Goal: Information Seeking & Learning: Learn about a topic

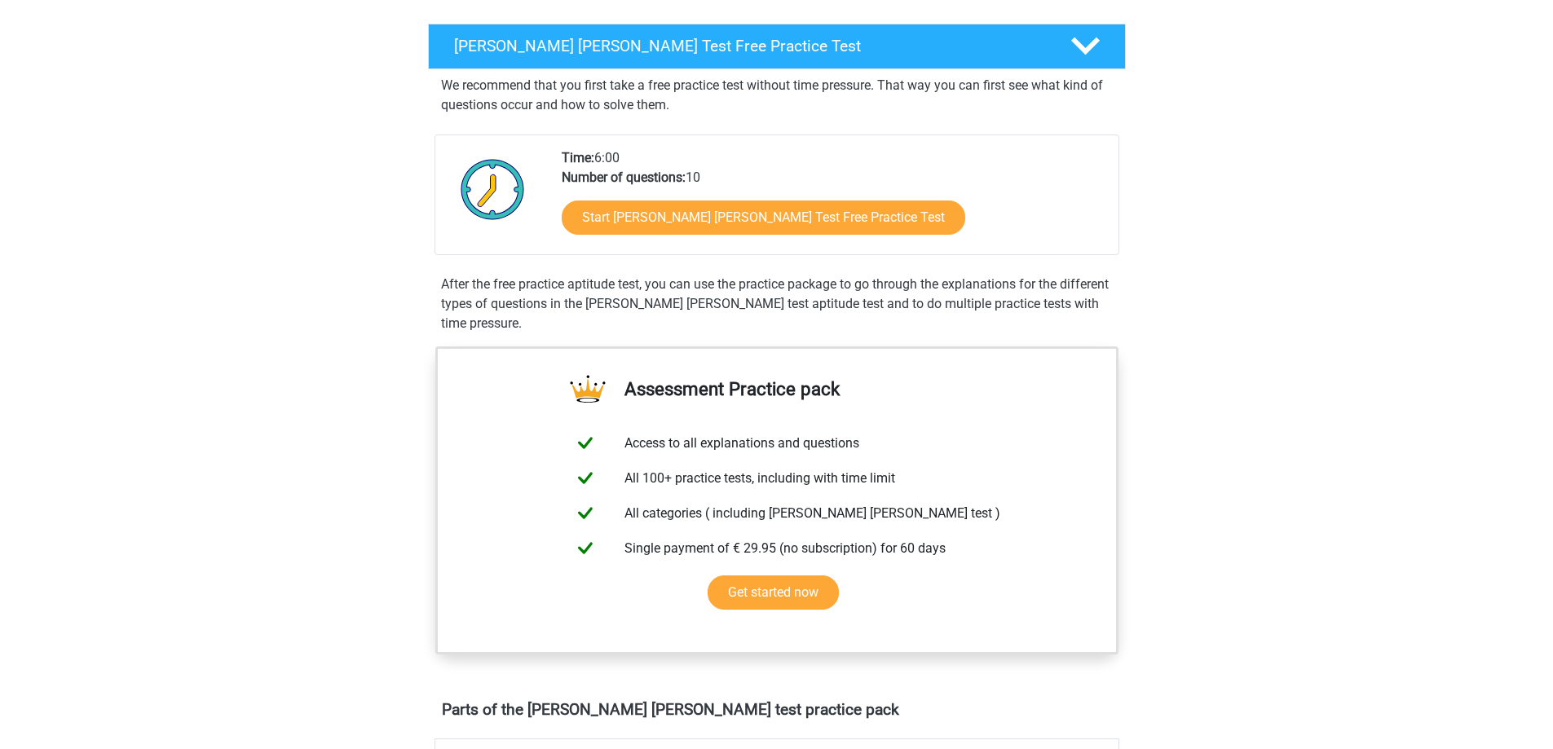
scroll to position [163, 0]
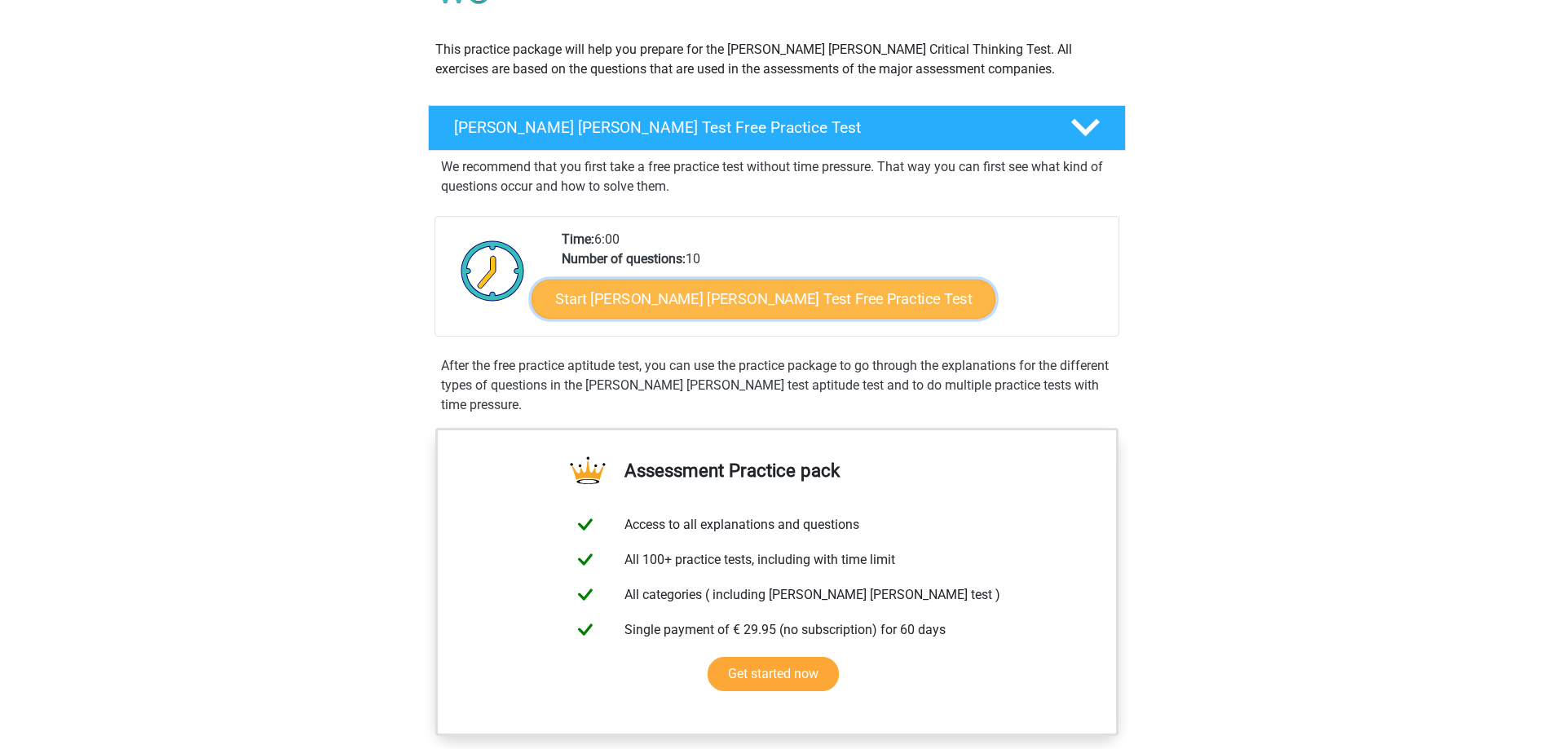
click at [701, 311] on link "Start Watson Glaser Test Free Practice Test" at bounding box center [764, 299] width 464 height 39
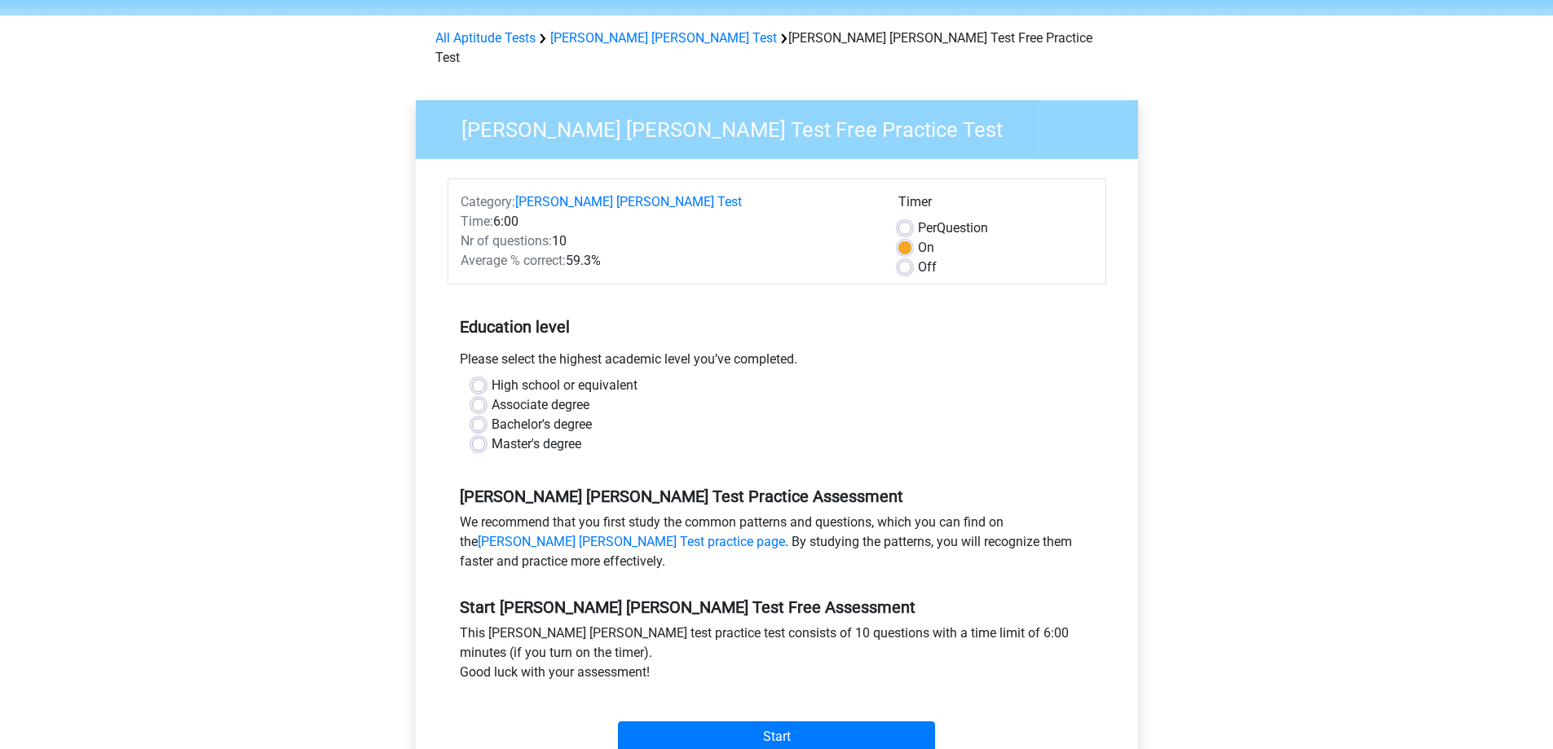
scroll to position [82, 0]
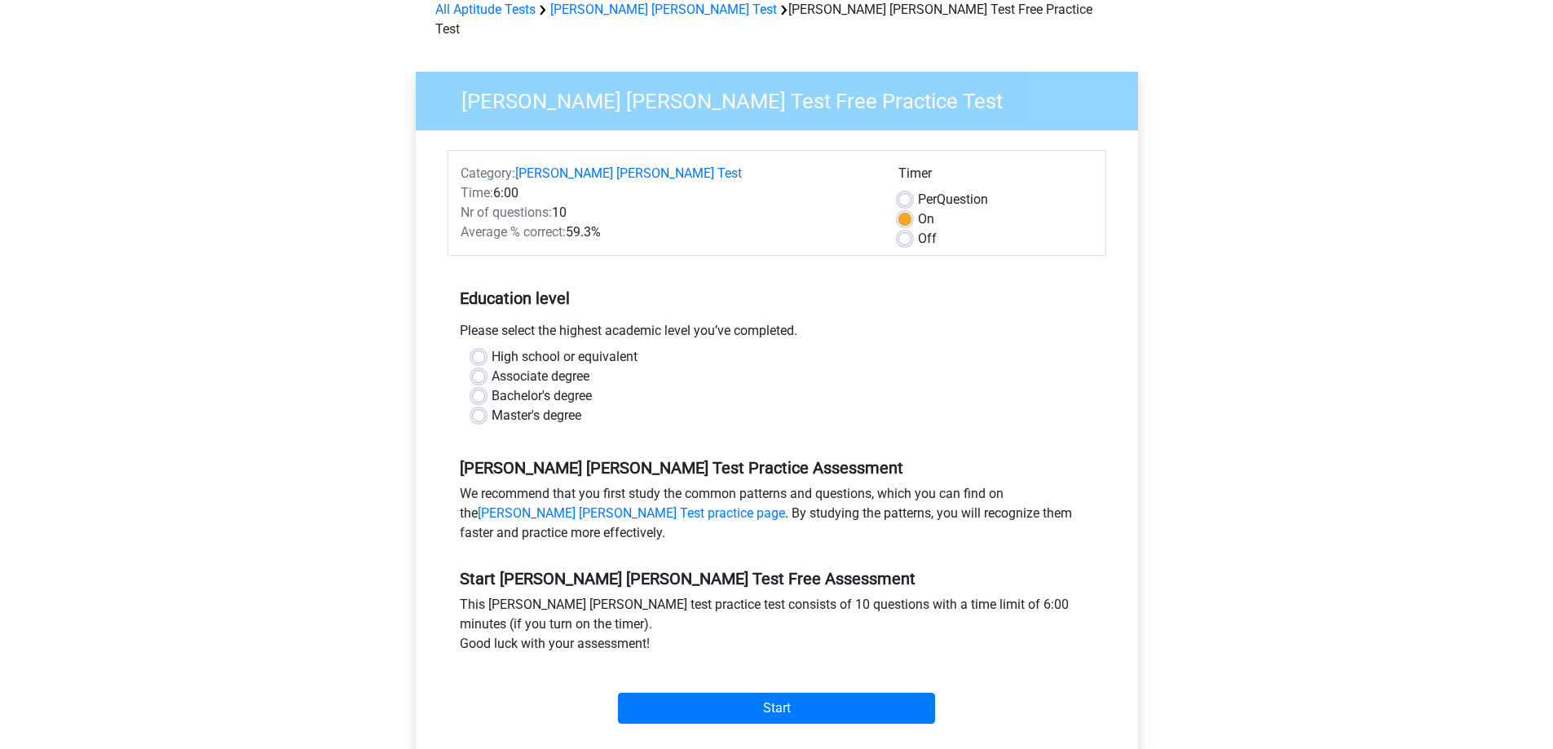
click at [492, 367] on label "Associate degree" at bounding box center [541, 377] width 98 height 20
click at [484, 367] on input "Associate degree" at bounding box center [478, 375] width 13 height 16
radio input "true"
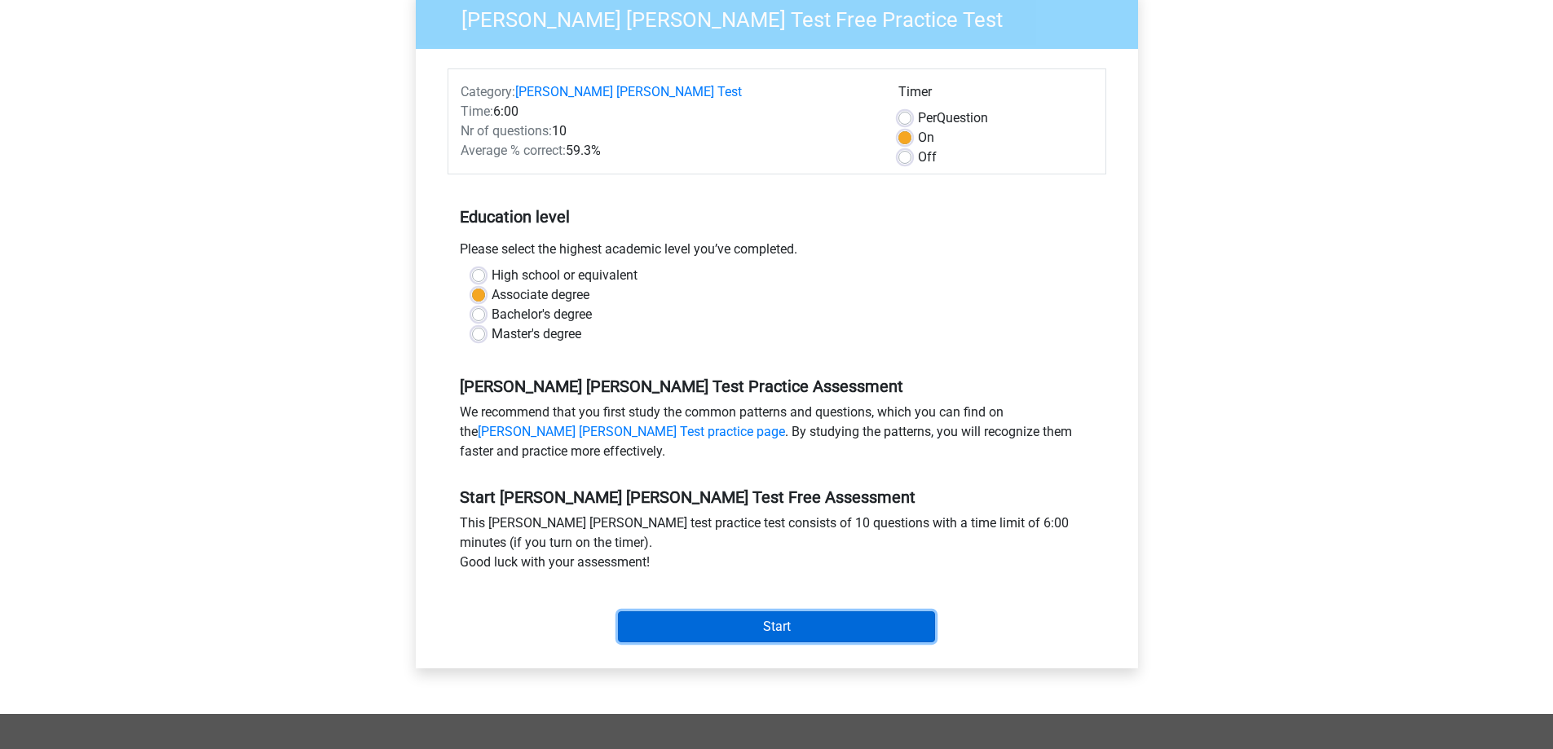
click at [815, 612] on input "Start" at bounding box center [776, 627] width 317 height 31
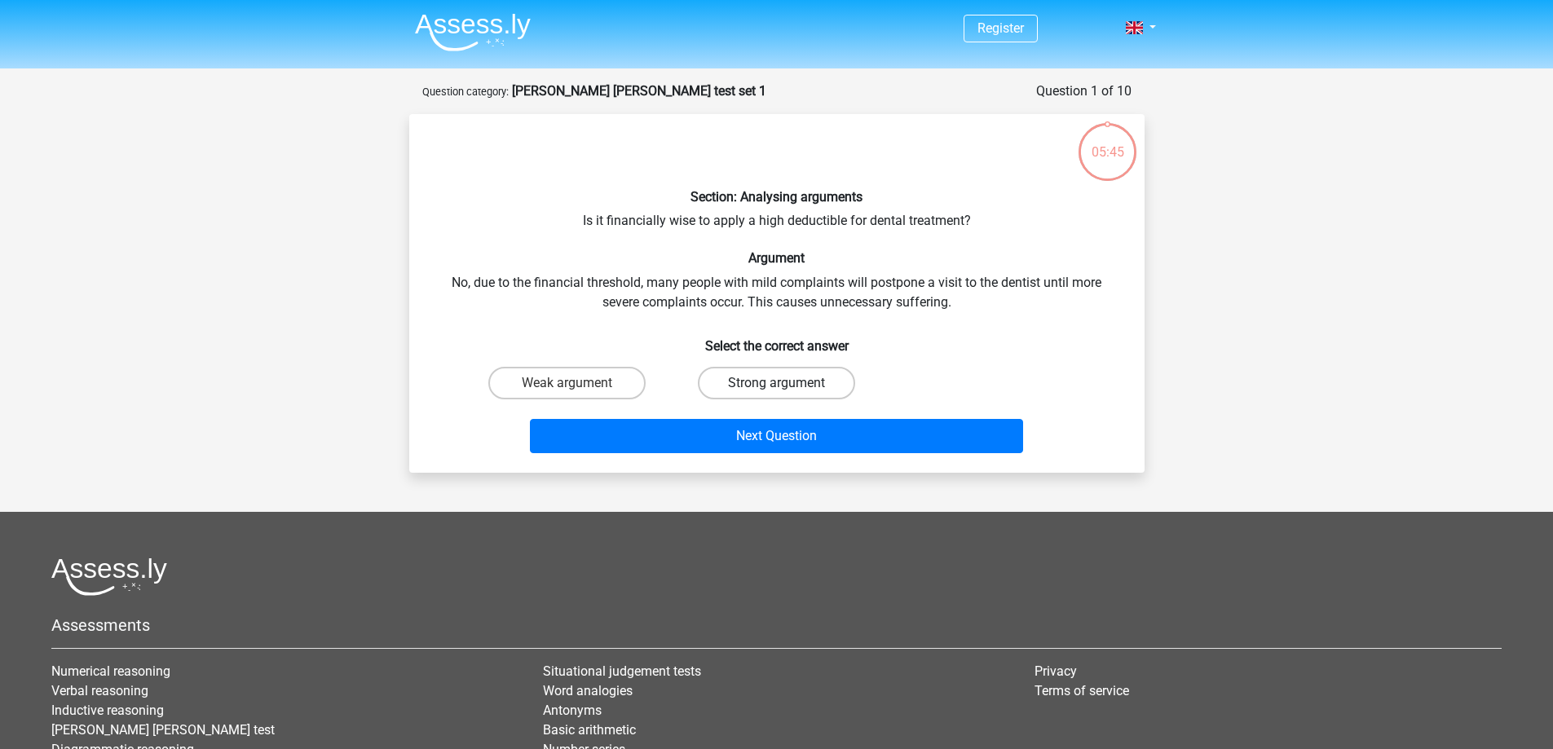
click at [772, 383] on label "Strong argument" at bounding box center [776, 383] width 157 height 33
click at [776, 383] on input "Strong argument" at bounding box center [781, 388] width 11 height 11
radio input "true"
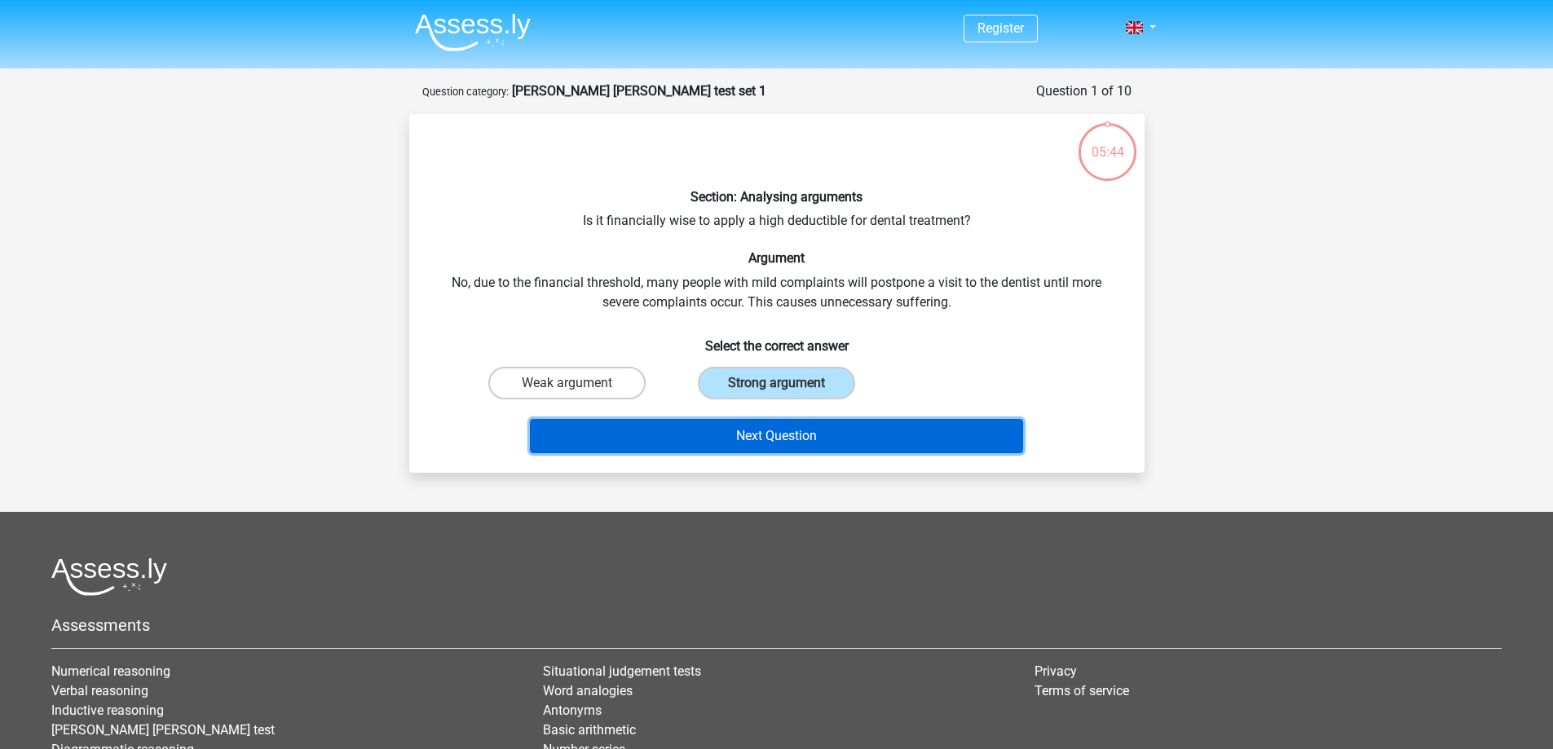
click at [814, 444] on button "Next Question" at bounding box center [776, 436] width 493 height 34
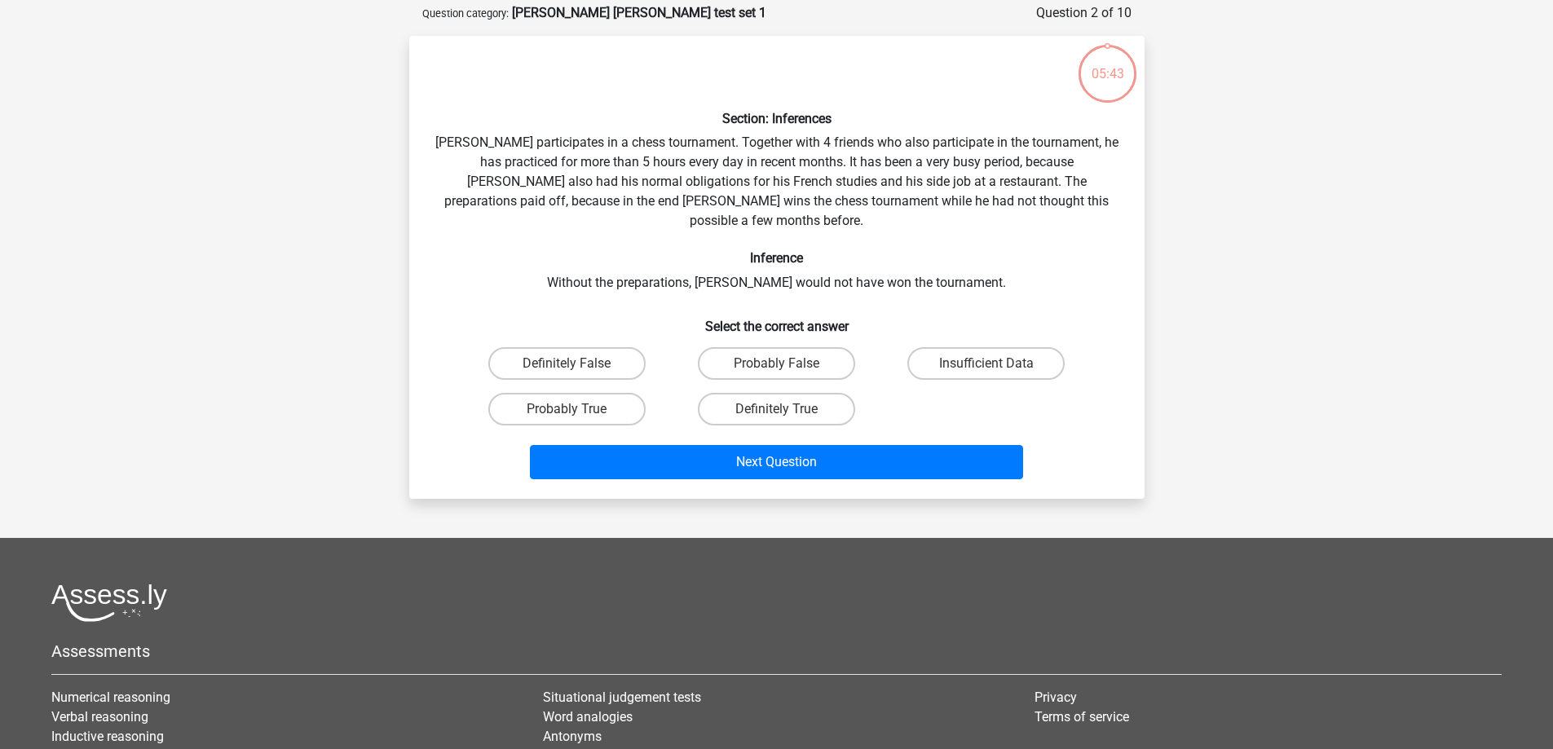
scroll to position [82, 0]
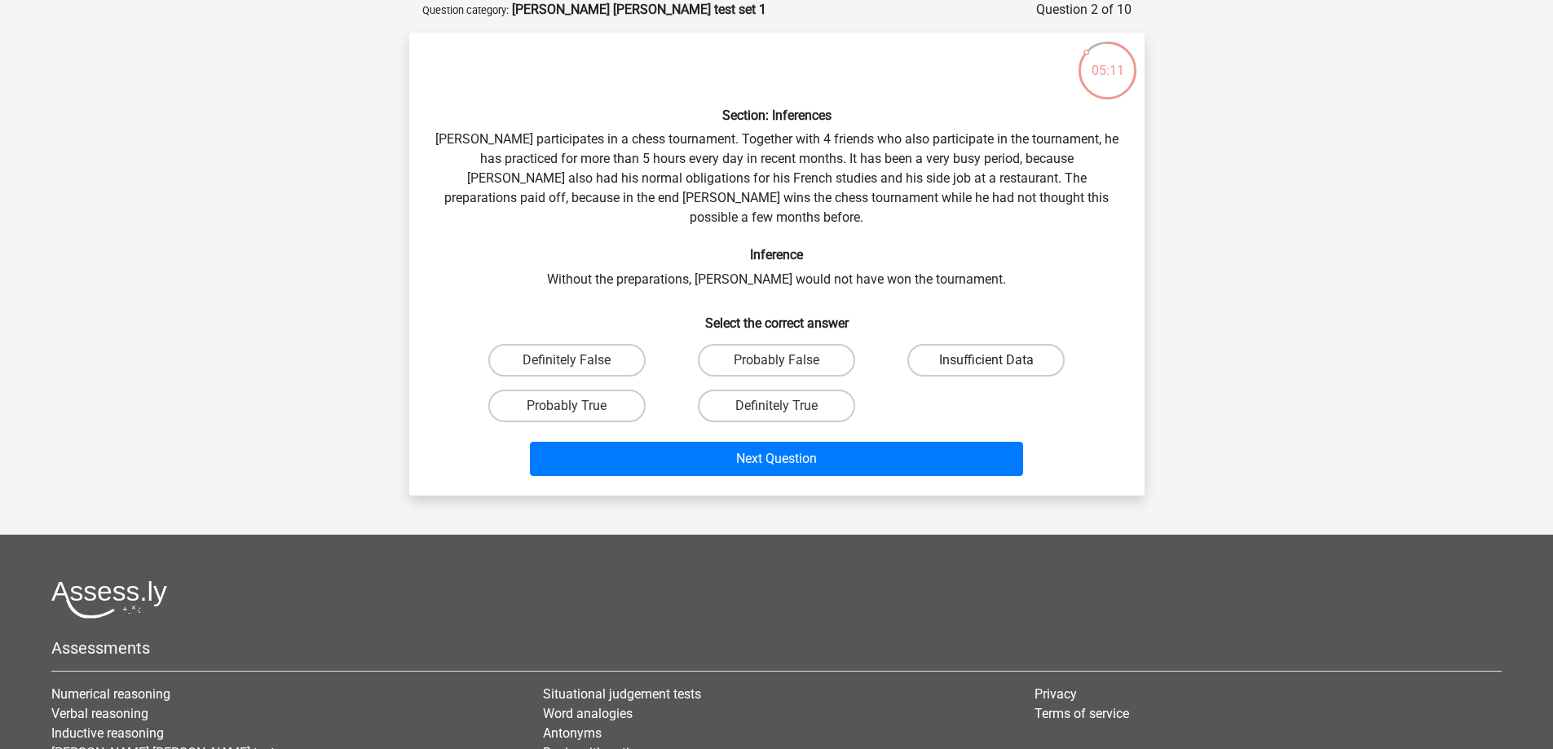
click at [965, 344] on label "Insufficient Data" at bounding box center [986, 360] width 157 height 33
click at [987, 360] on input "Insufficient Data" at bounding box center [992, 365] width 11 height 11
radio input "true"
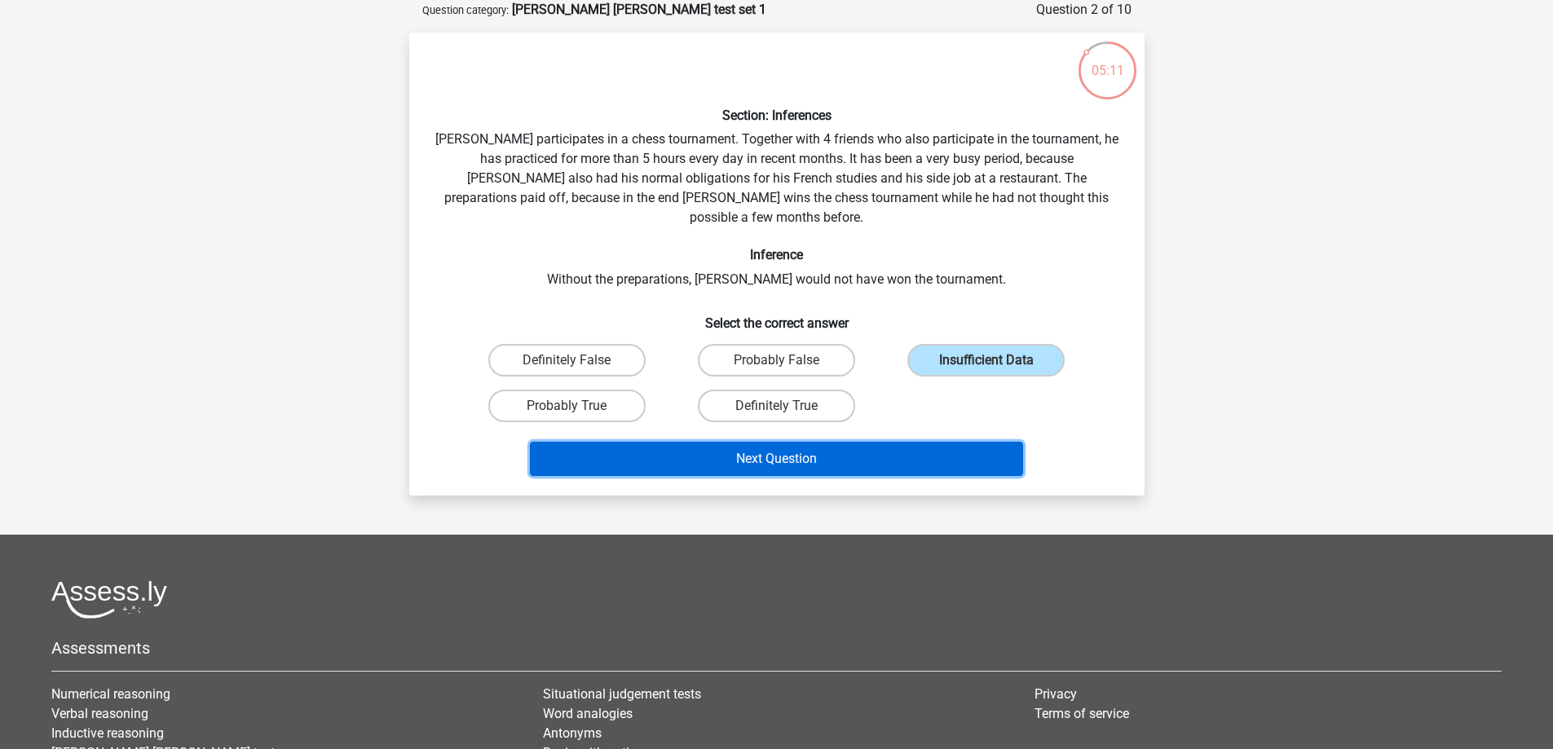
click at [754, 442] on button "Next Question" at bounding box center [776, 459] width 493 height 34
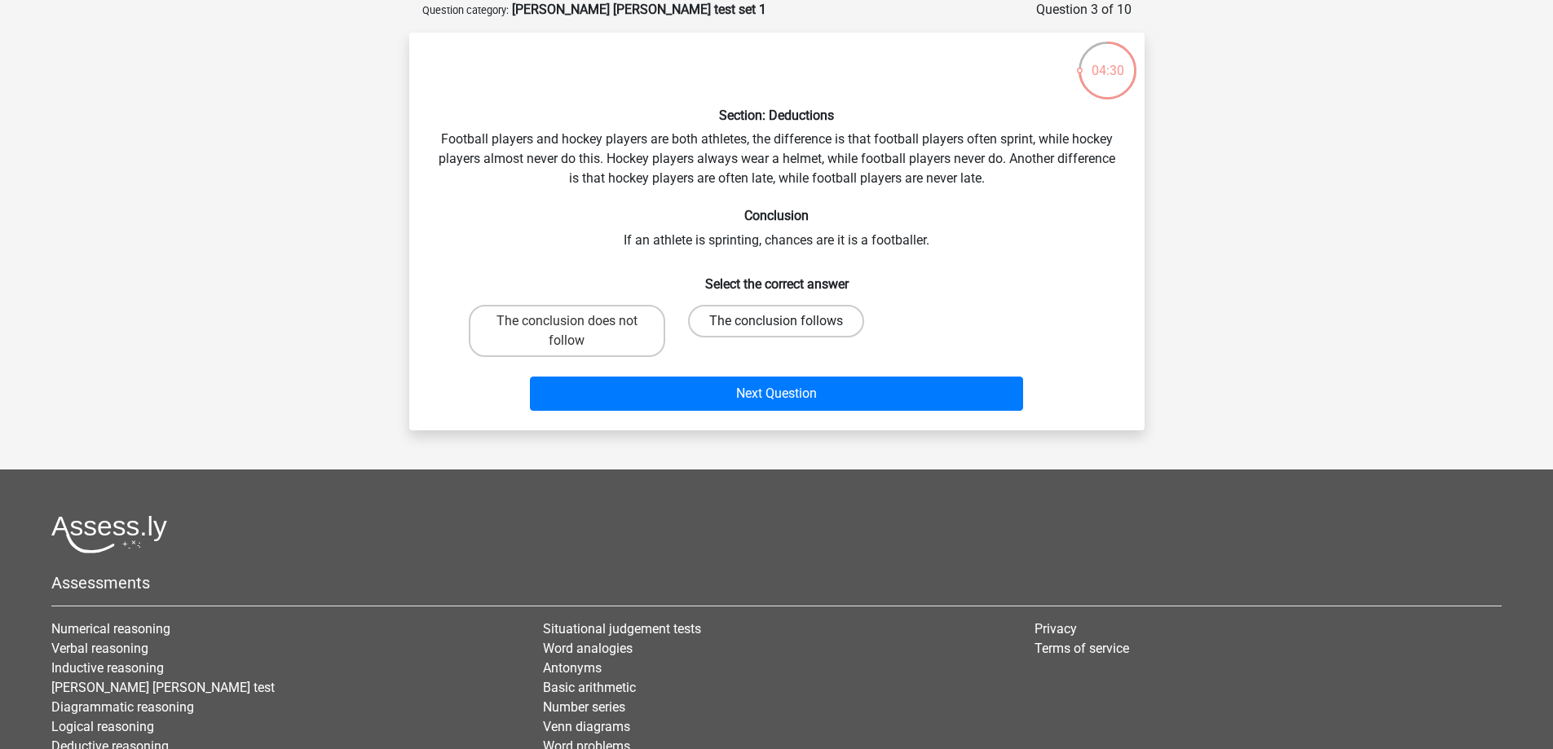
click at [789, 325] on label "The conclusion follows" at bounding box center [776, 321] width 176 height 33
click at [787, 325] on input "The conclusion follows" at bounding box center [781, 326] width 11 height 11
radio input "true"
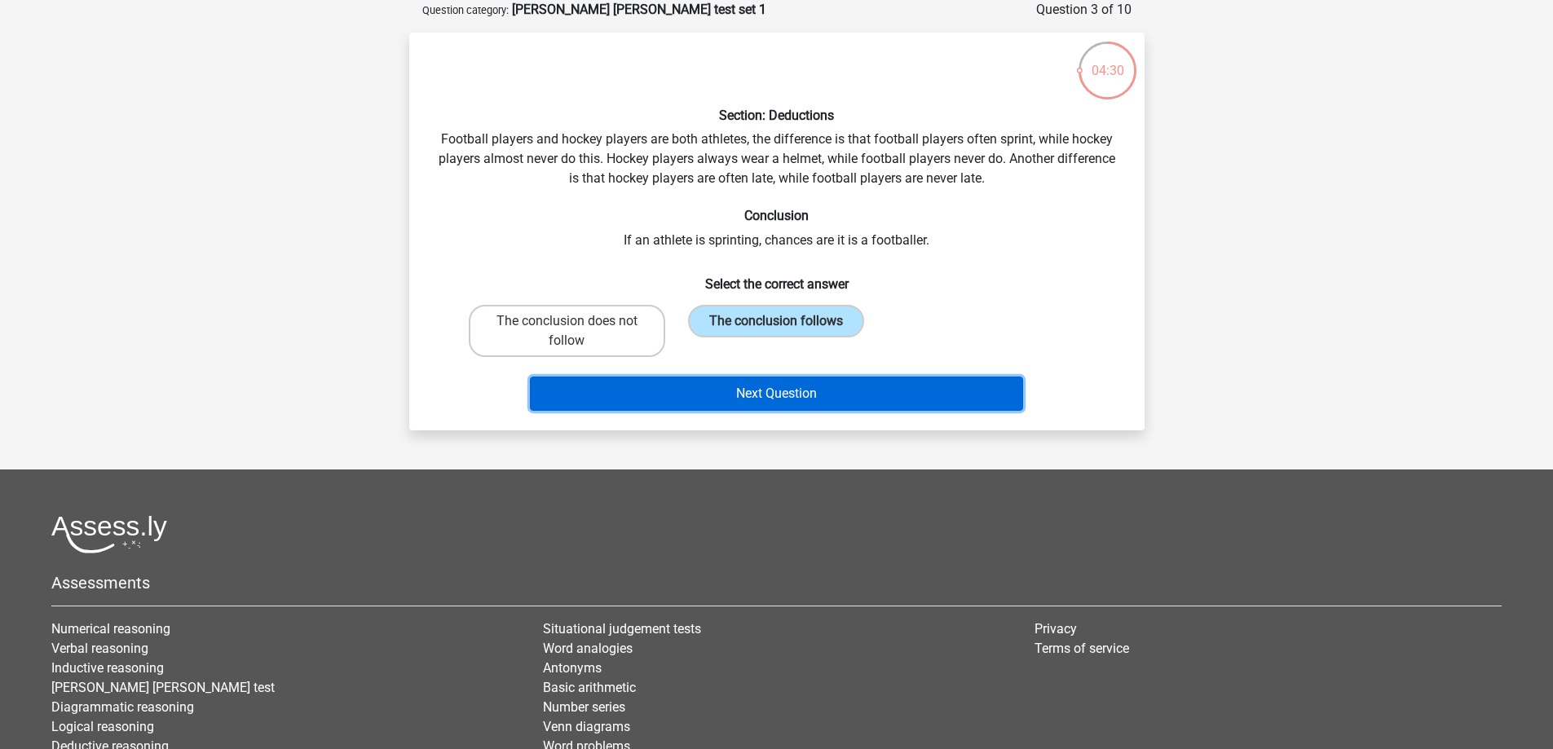
click at [802, 402] on button "Next Question" at bounding box center [776, 394] width 493 height 34
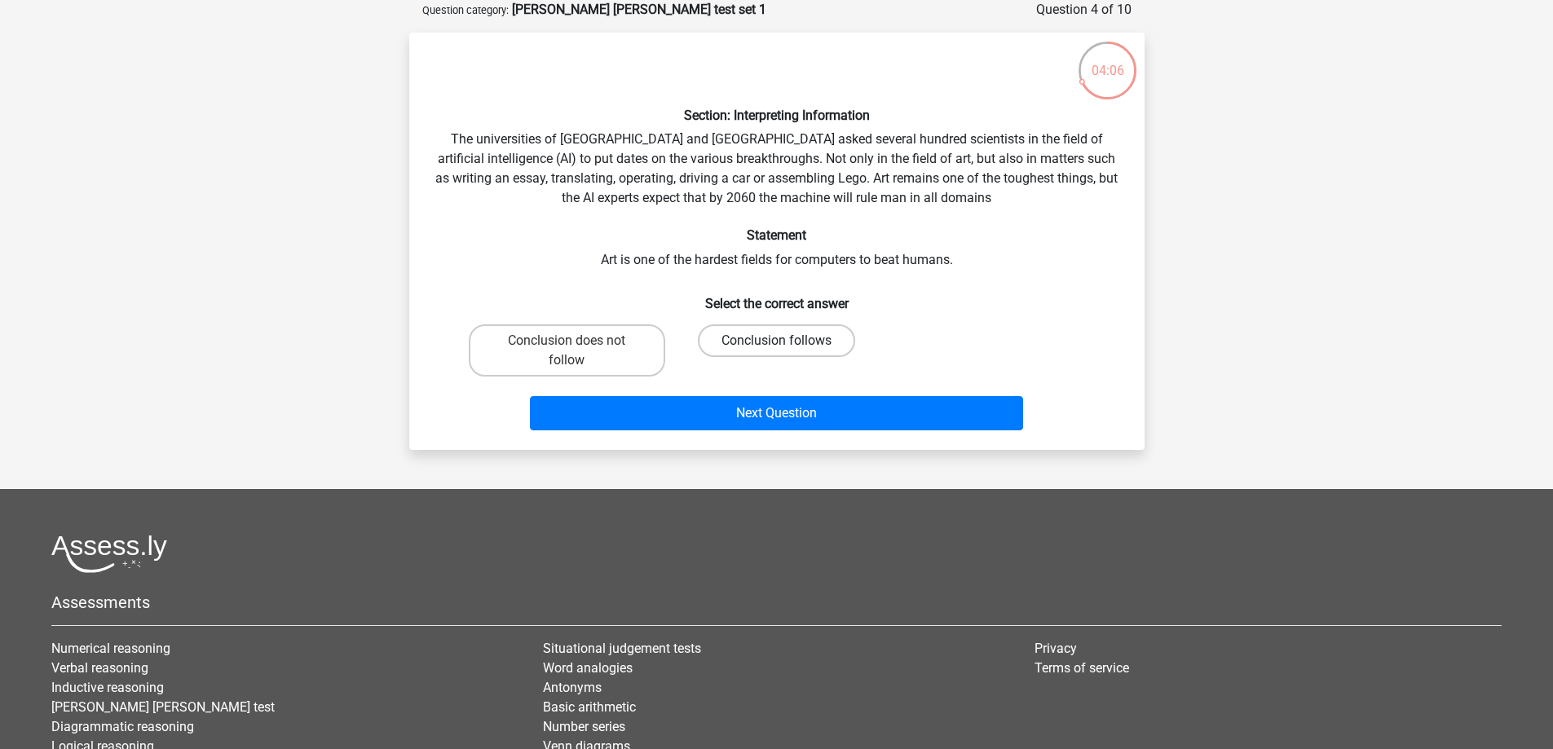
click at [763, 338] on label "Conclusion follows" at bounding box center [776, 341] width 157 height 33
click at [776, 341] on input "Conclusion follows" at bounding box center [781, 346] width 11 height 11
radio input "true"
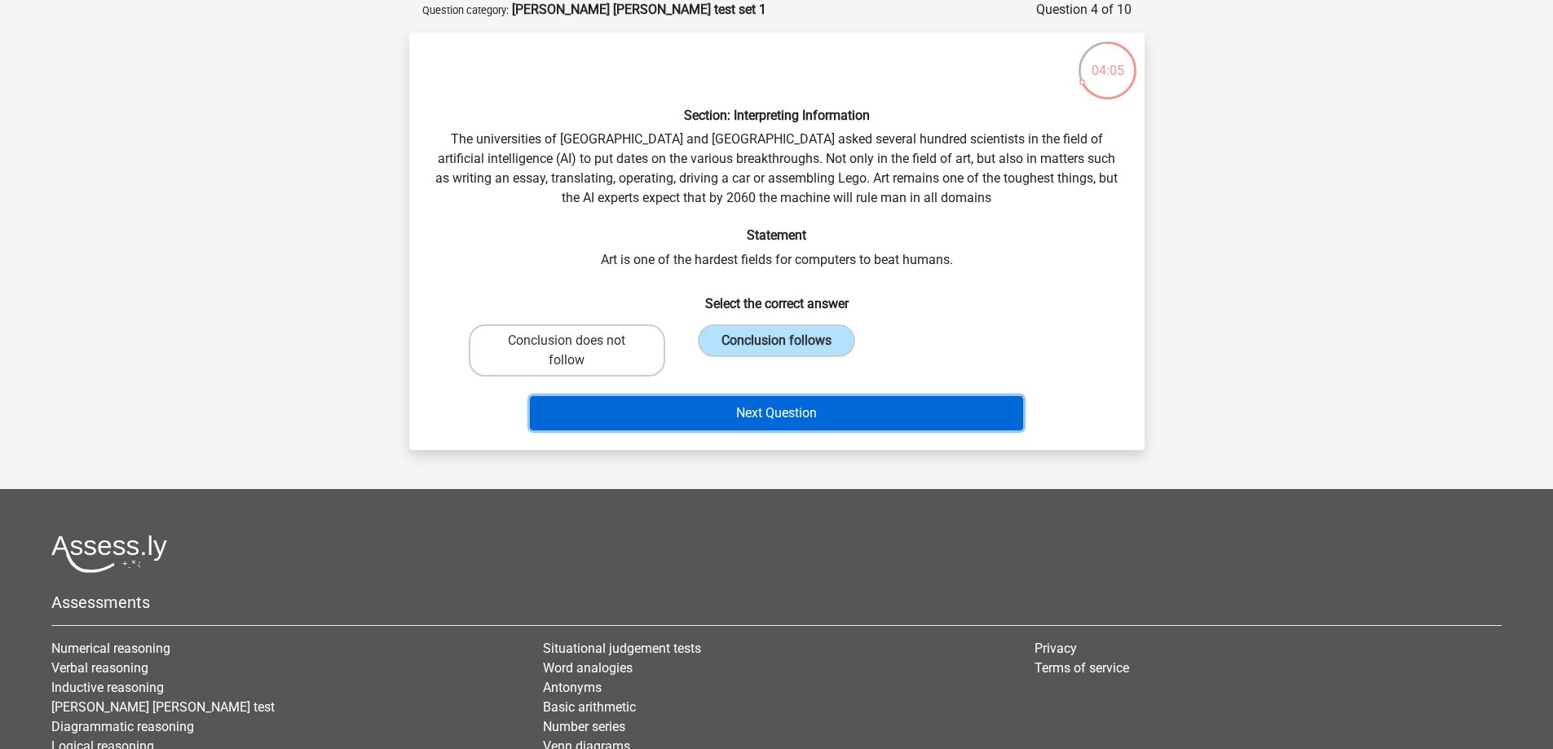
click at [815, 411] on button "Next Question" at bounding box center [776, 413] width 493 height 34
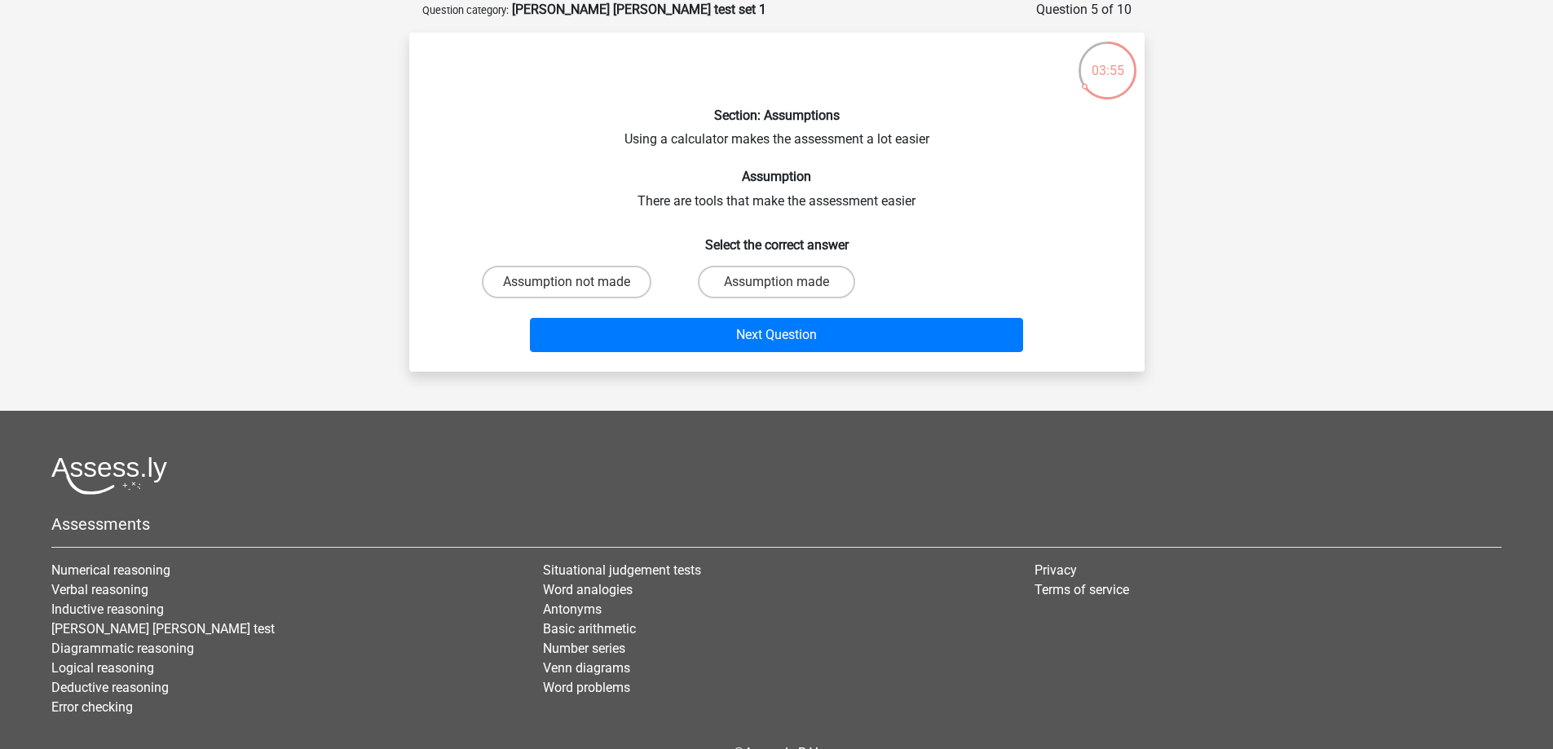
click at [786, 283] on input "Assumption made" at bounding box center [781, 287] width 11 height 11
radio input "true"
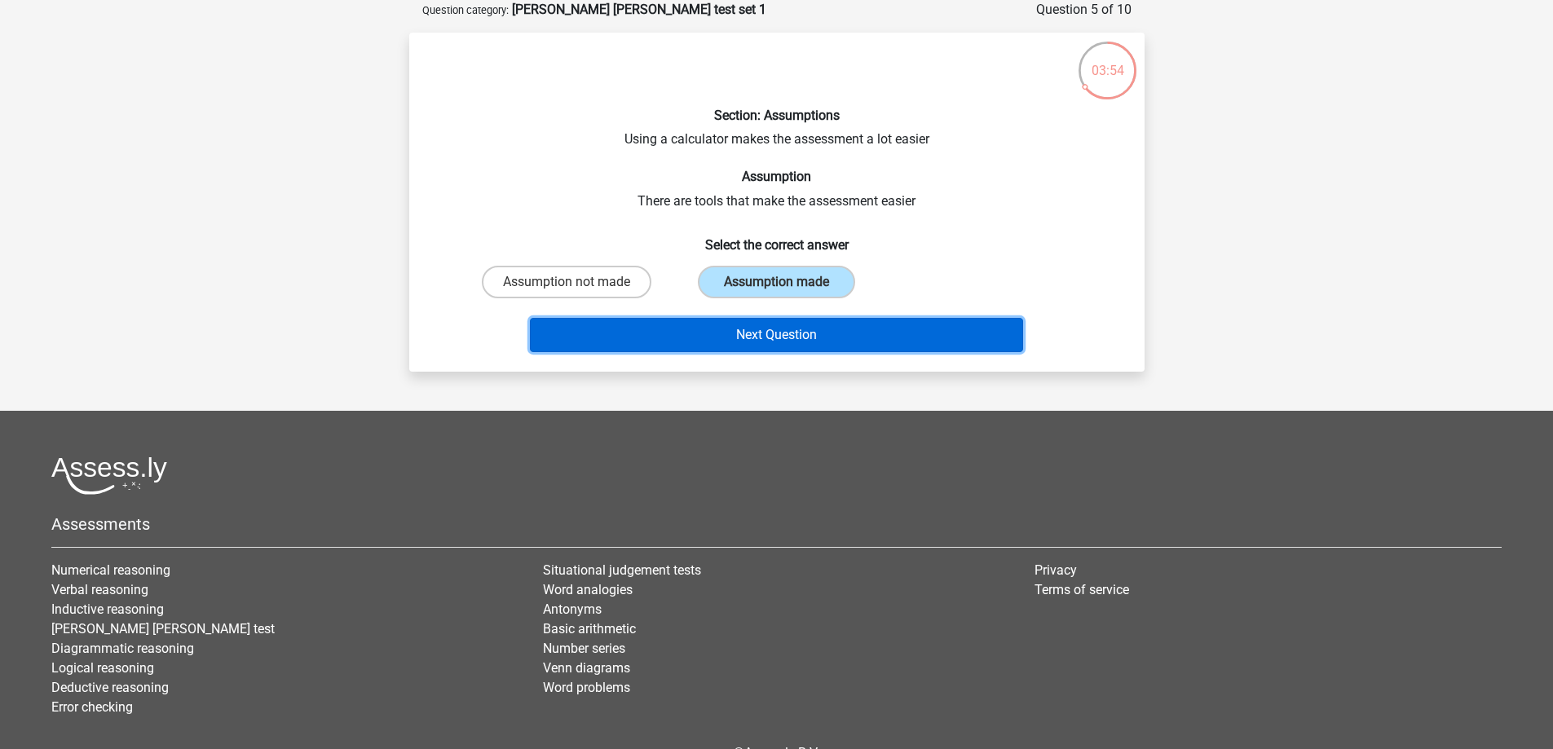
click at [793, 325] on button "Next Question" at bounding box center [776, 335] width 493 height 34
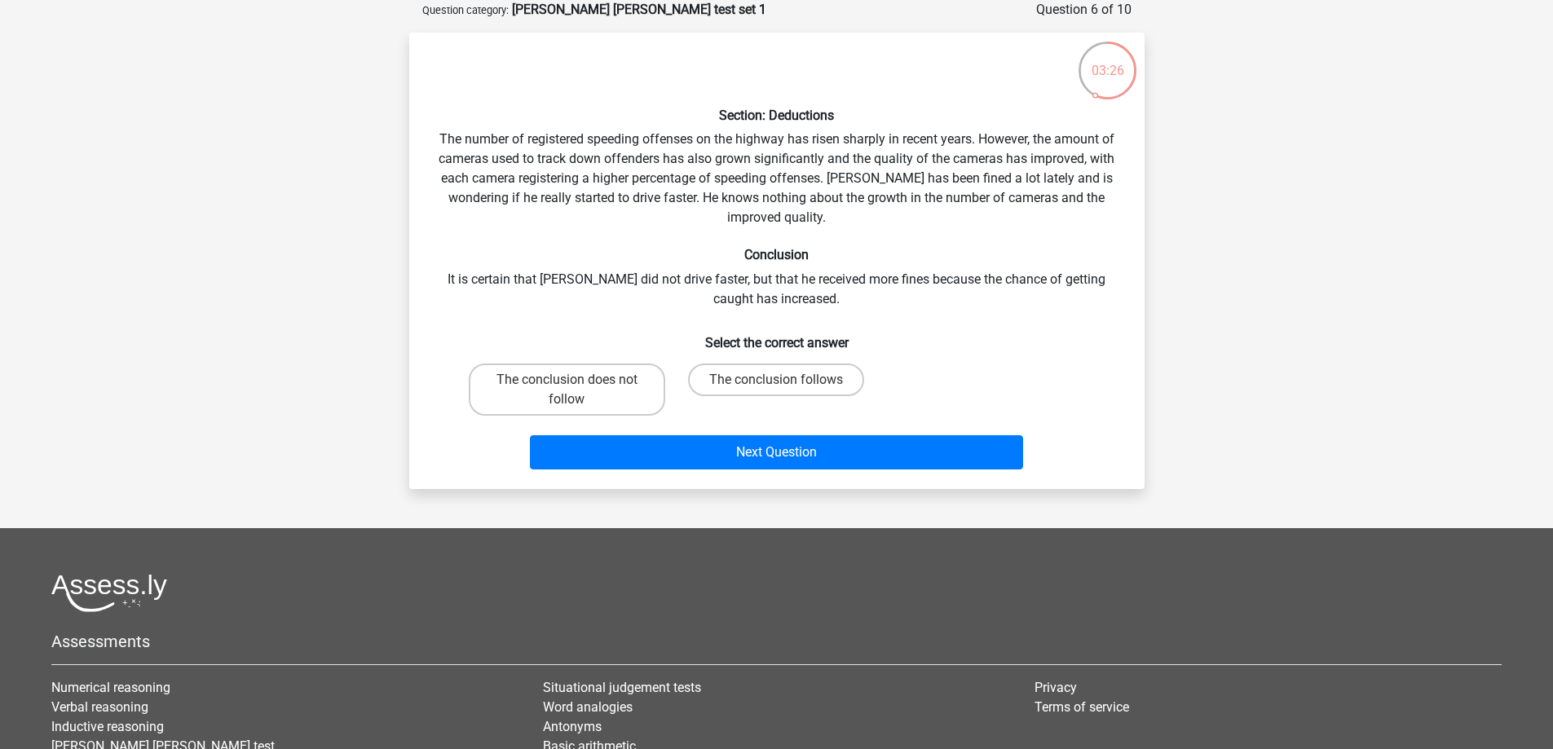
click at [576, 382] on input "The conclusion does not follow" at bounding box center [572, 385] width 11 height 11
radio input "true"
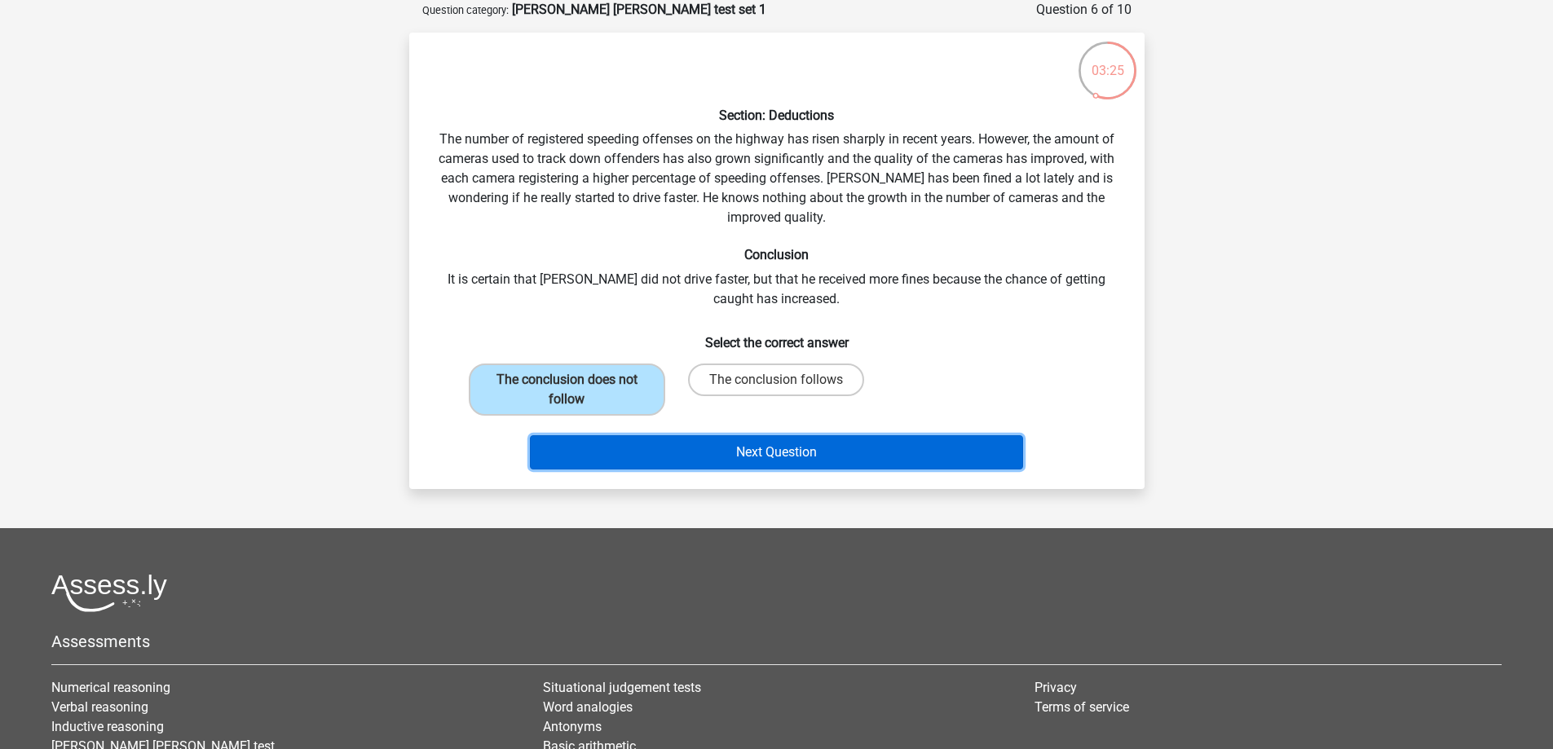
click at [787, 464] on button "Next Question" at bounding box center [776, 452] width 493 height 34
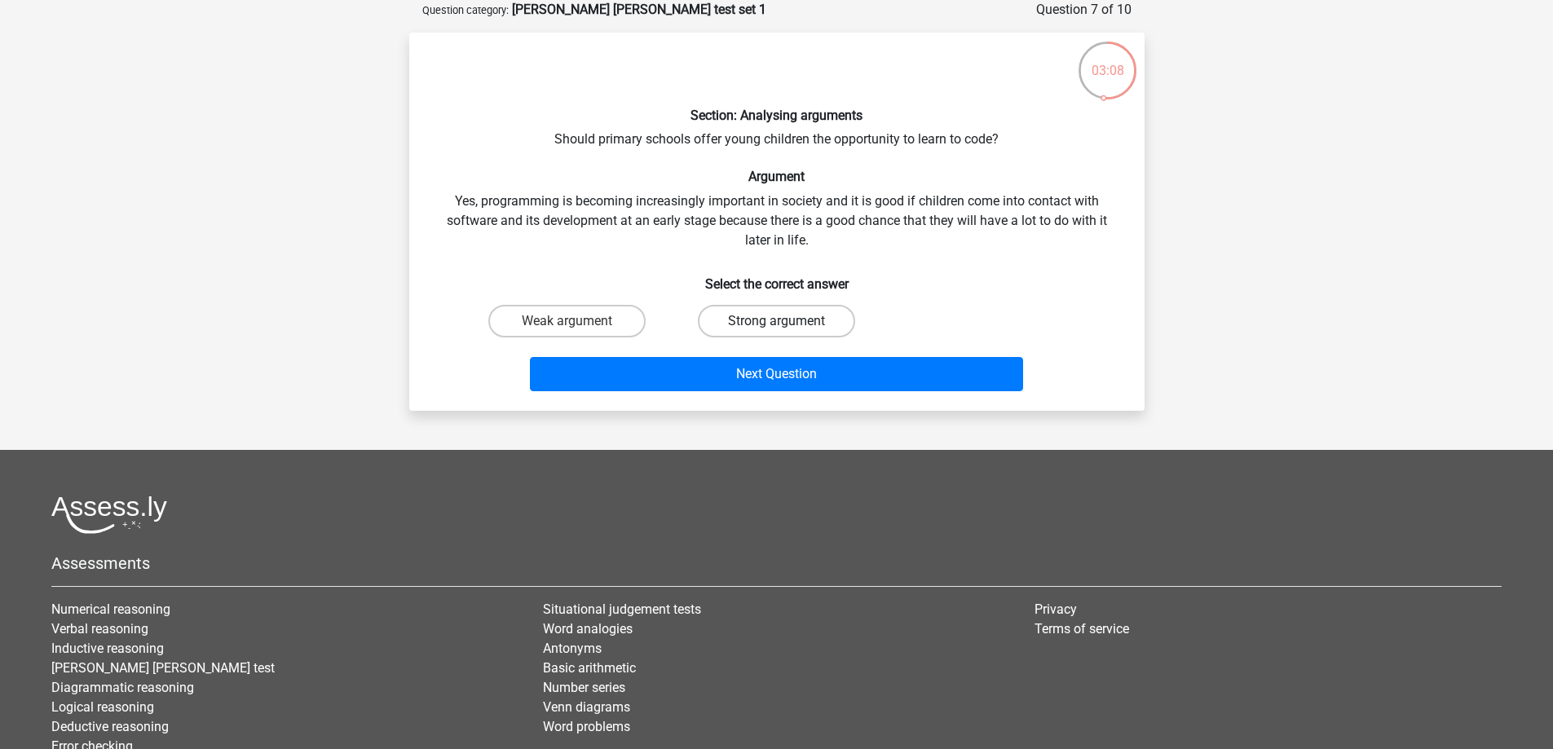
click at [776, 317] on label "Strong argument" at bounding box center [776, 321] width 157 height 33
click at [776, 321] on input "Strong argument" at bounding box center [781, 326] width 11 height 11
radio input "true"
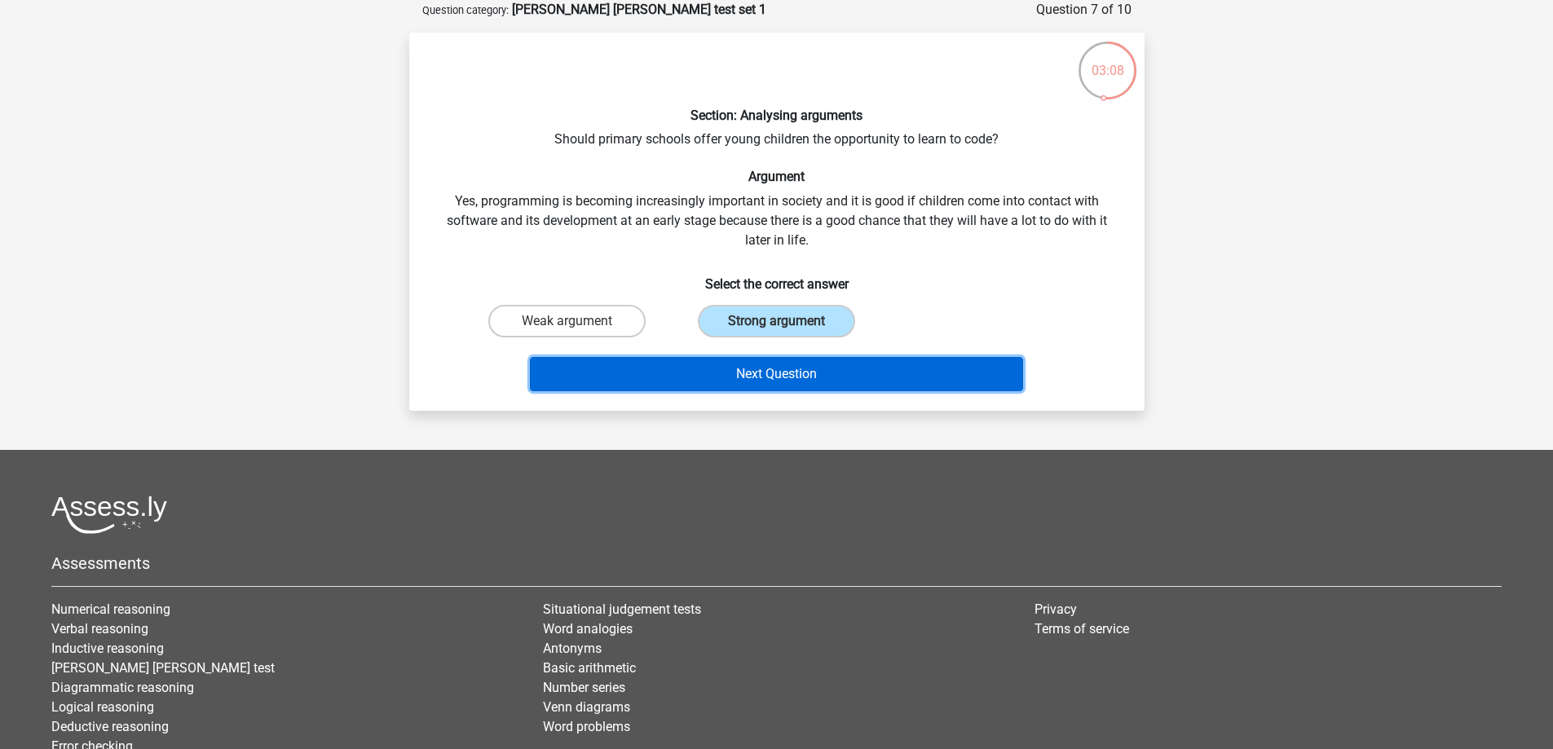
click at [794, 387] on button "Next Question" at bounding box center [776, 374] width 493 height 34
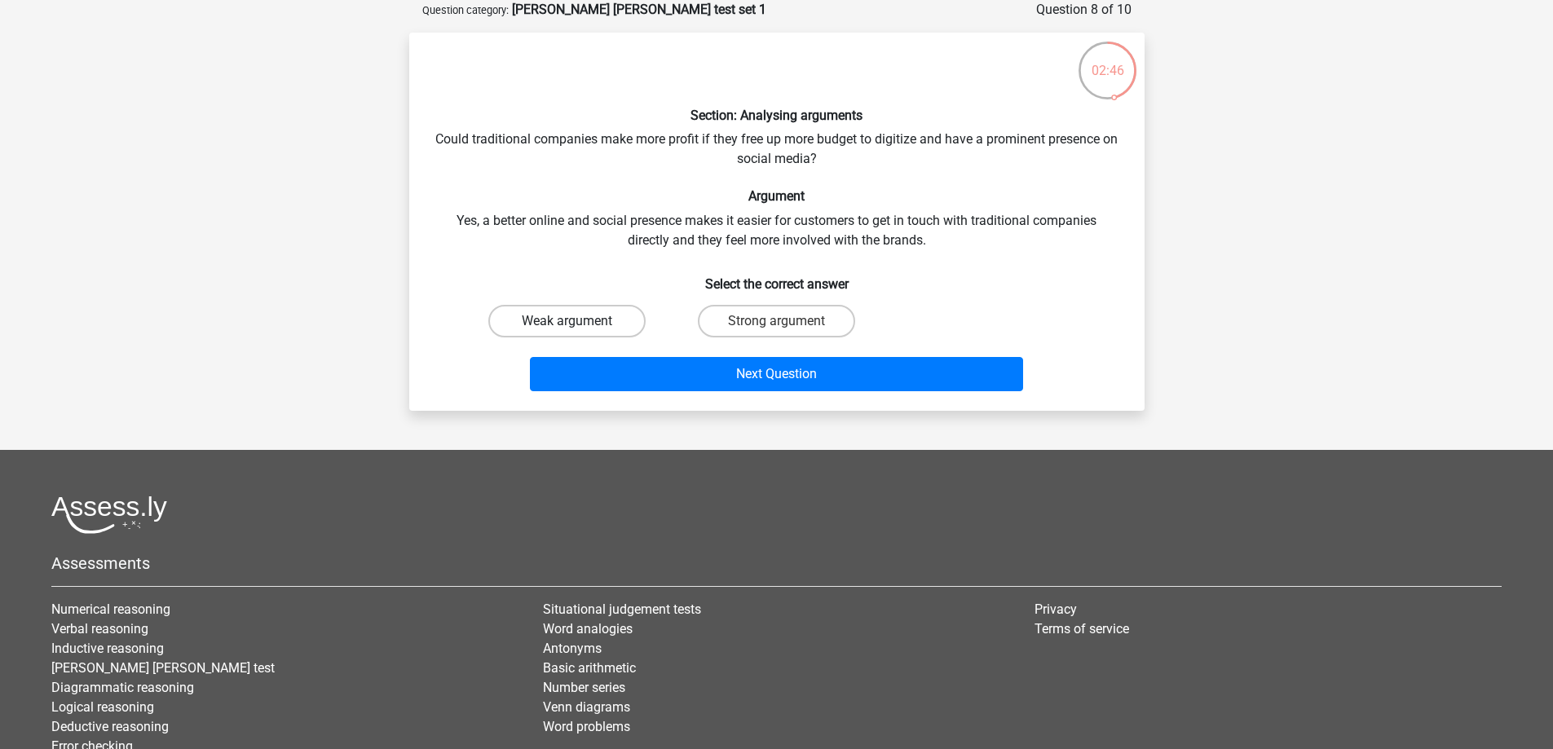
click at [592, 316] on label "Weak argument" at bounding box center [566, 321] width 157 height 33
click at [577, 321] on input "Weak argument" at bounding box center [572, 326] width 11 height 11
radio input "true"
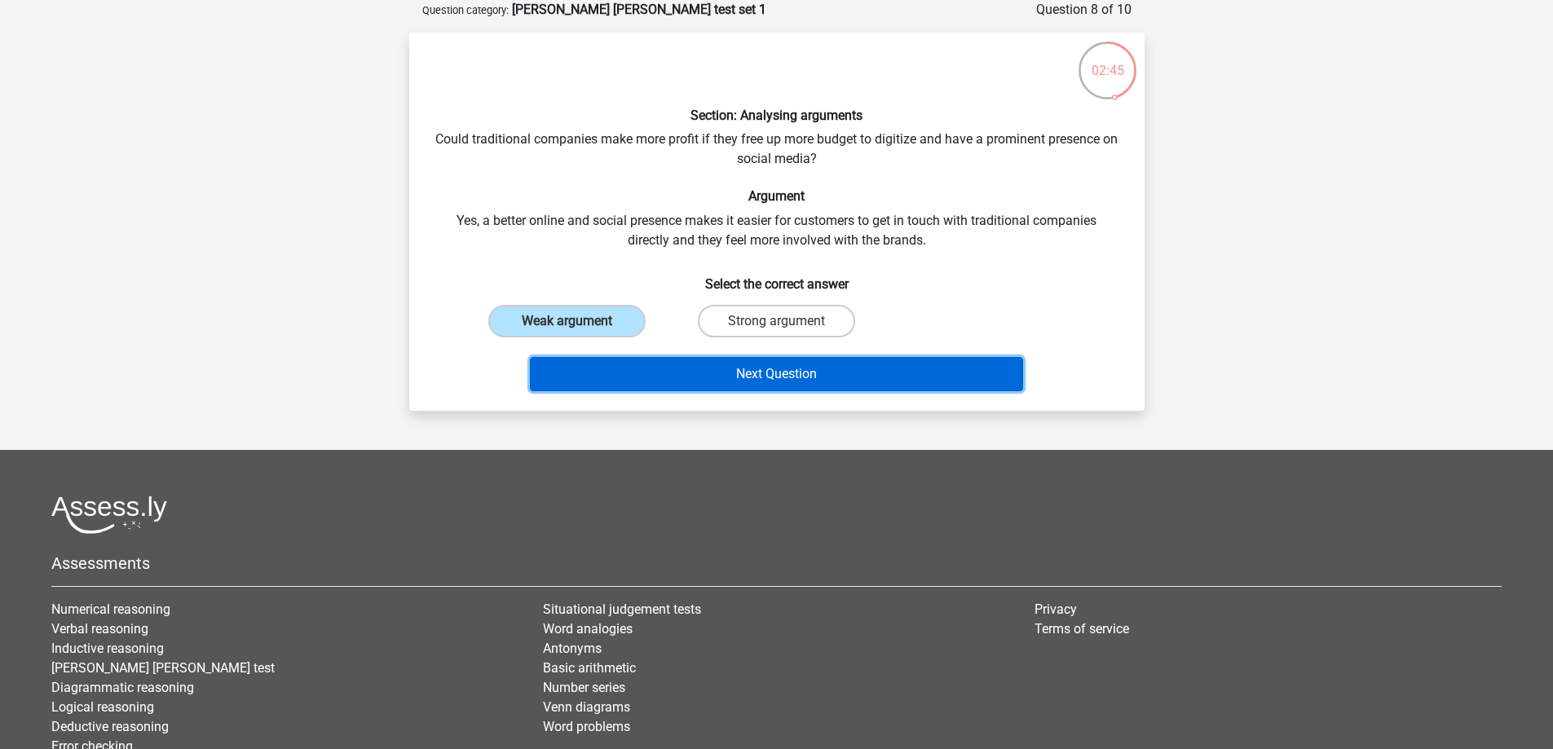
click at [793, 382] on button "Next Question" at bounding box center [776, 374] width 493 height 34
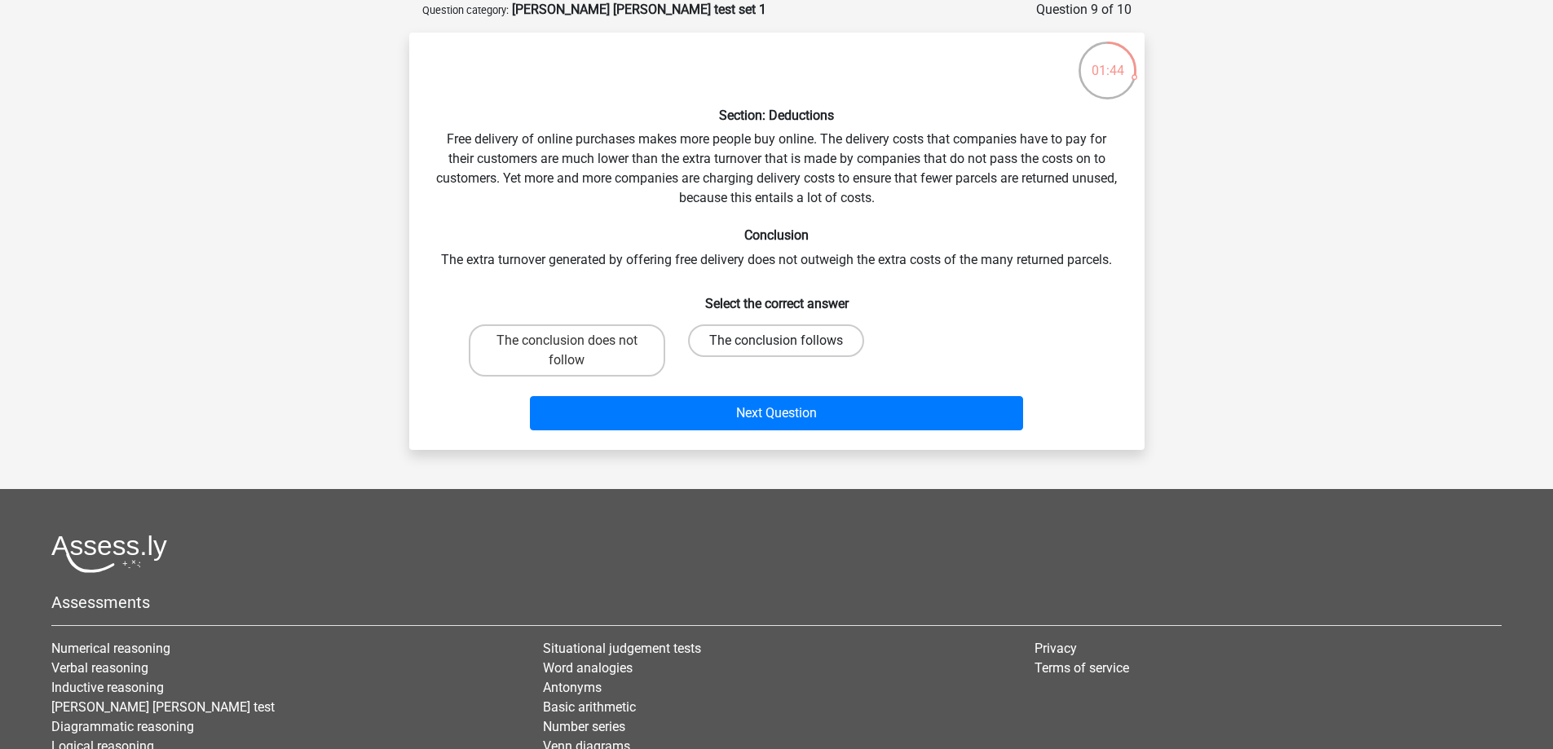
click at [807, 342] on label "The conclusion follows" at bounding box center [776, 341] width 176 height 33
click at [787, 342] on input "The conclusion follows" at bounding box center [781, 346] width 11 height 11
radio input "true"
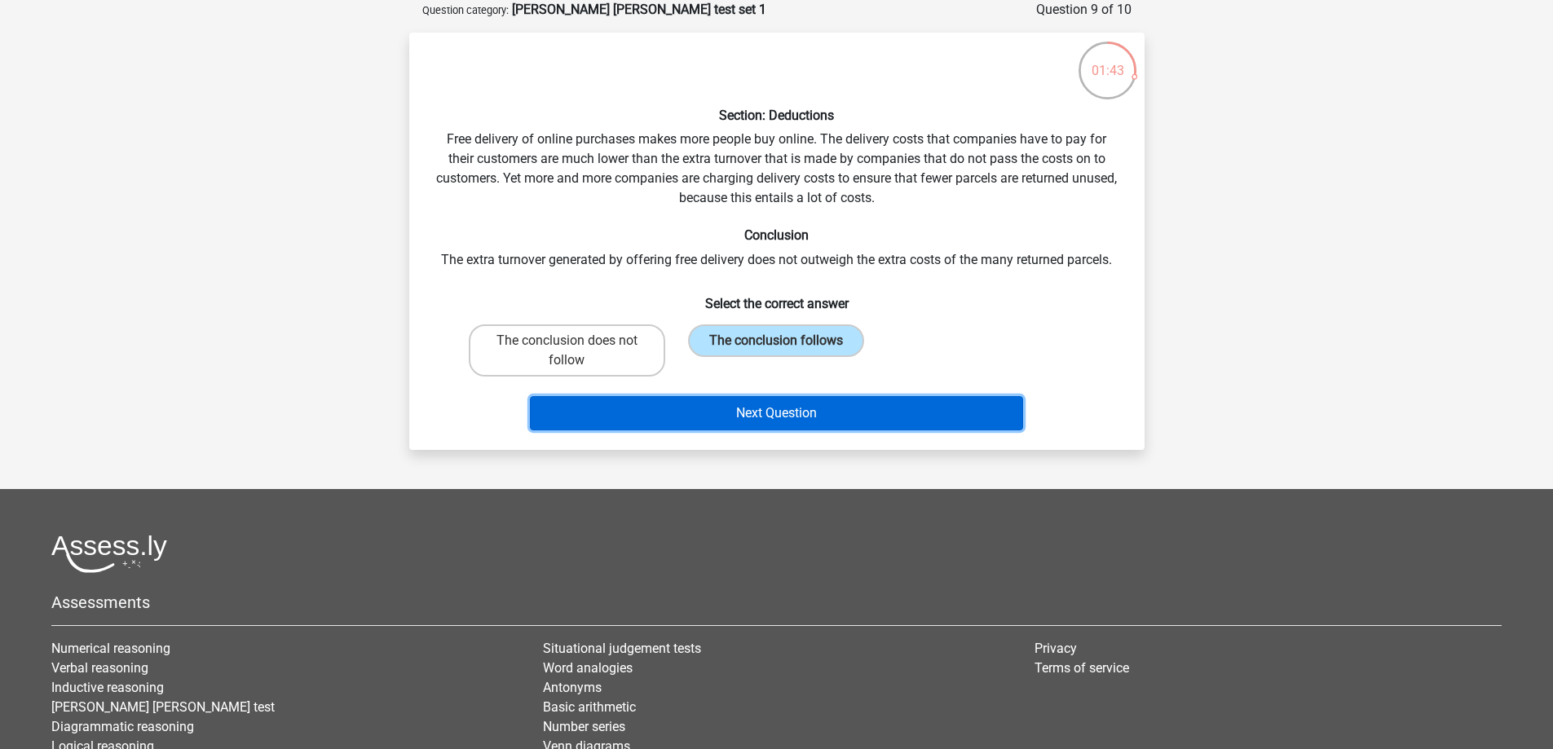
click at [819, 412] on button "Next Question" at bounding box center [776, 413] width 493 height 34
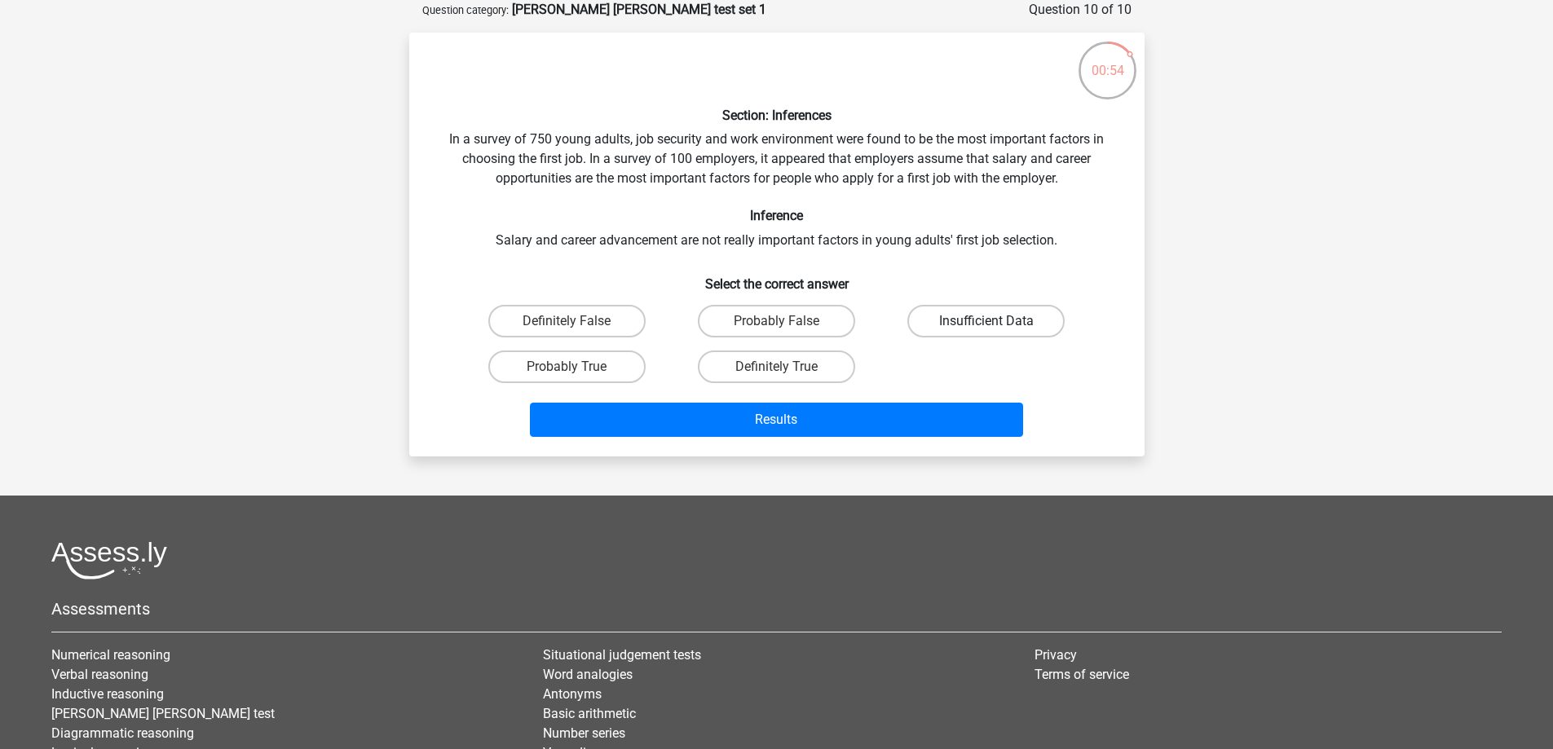
click at [1001, 318] on label "Insufficient Data" at bounding box center [986, 321] width 157 height 33
click at [997, 321] on input "Insufficient Data" at bounding box center [992, 326] width 11 height 11
radio input "true"
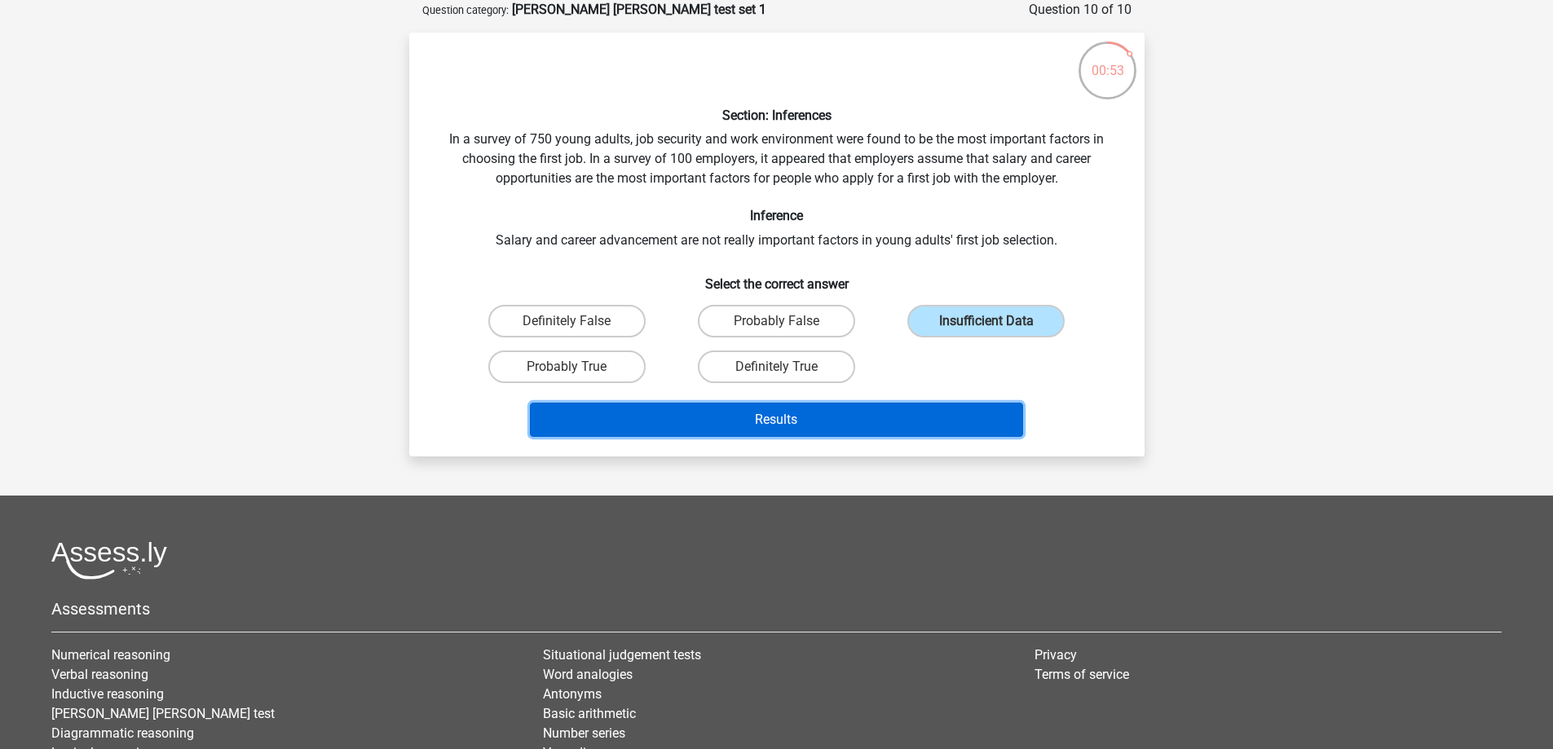
click at [842, 427] on button "Results" at bounding box center [776, 420] width 493 height 34
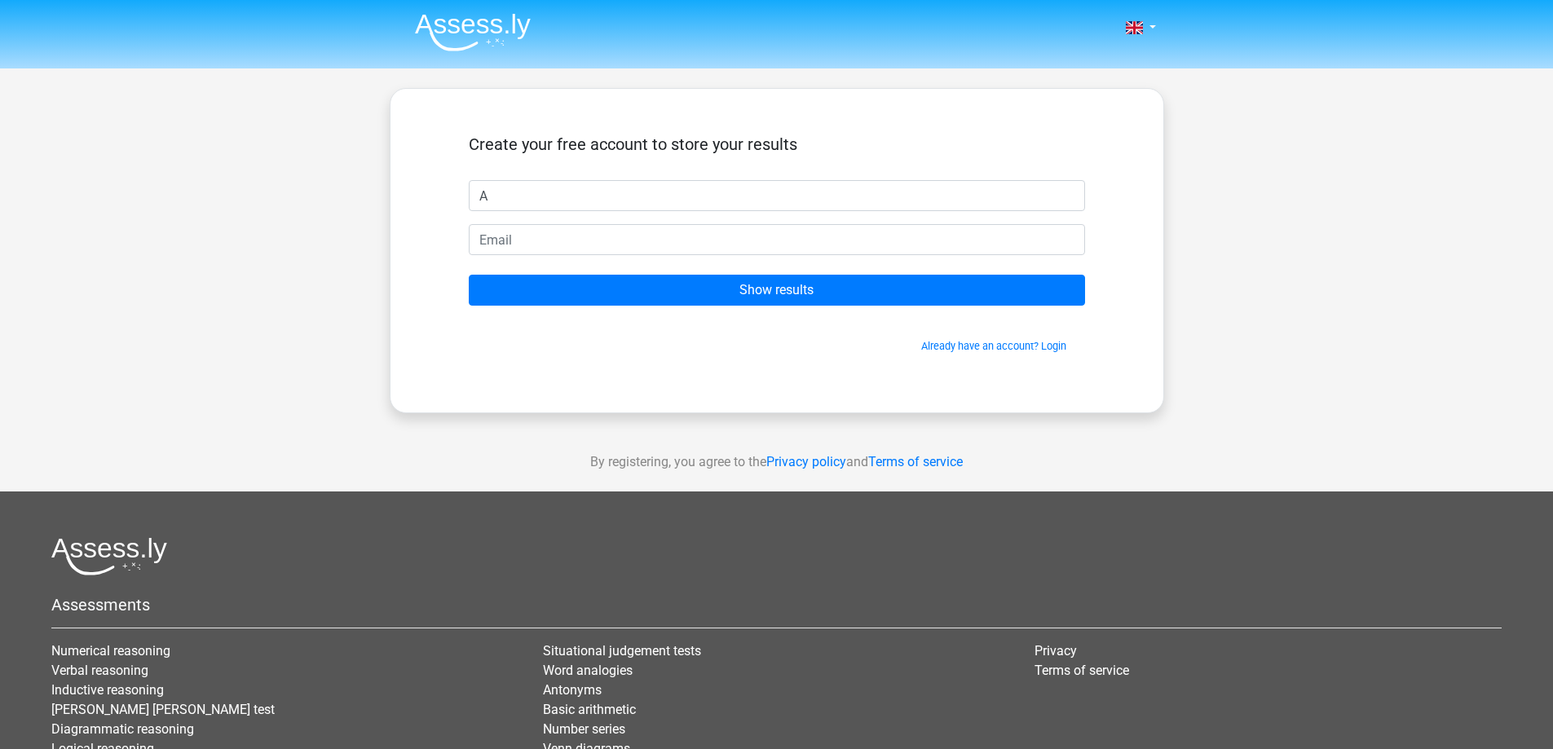
type input "A"
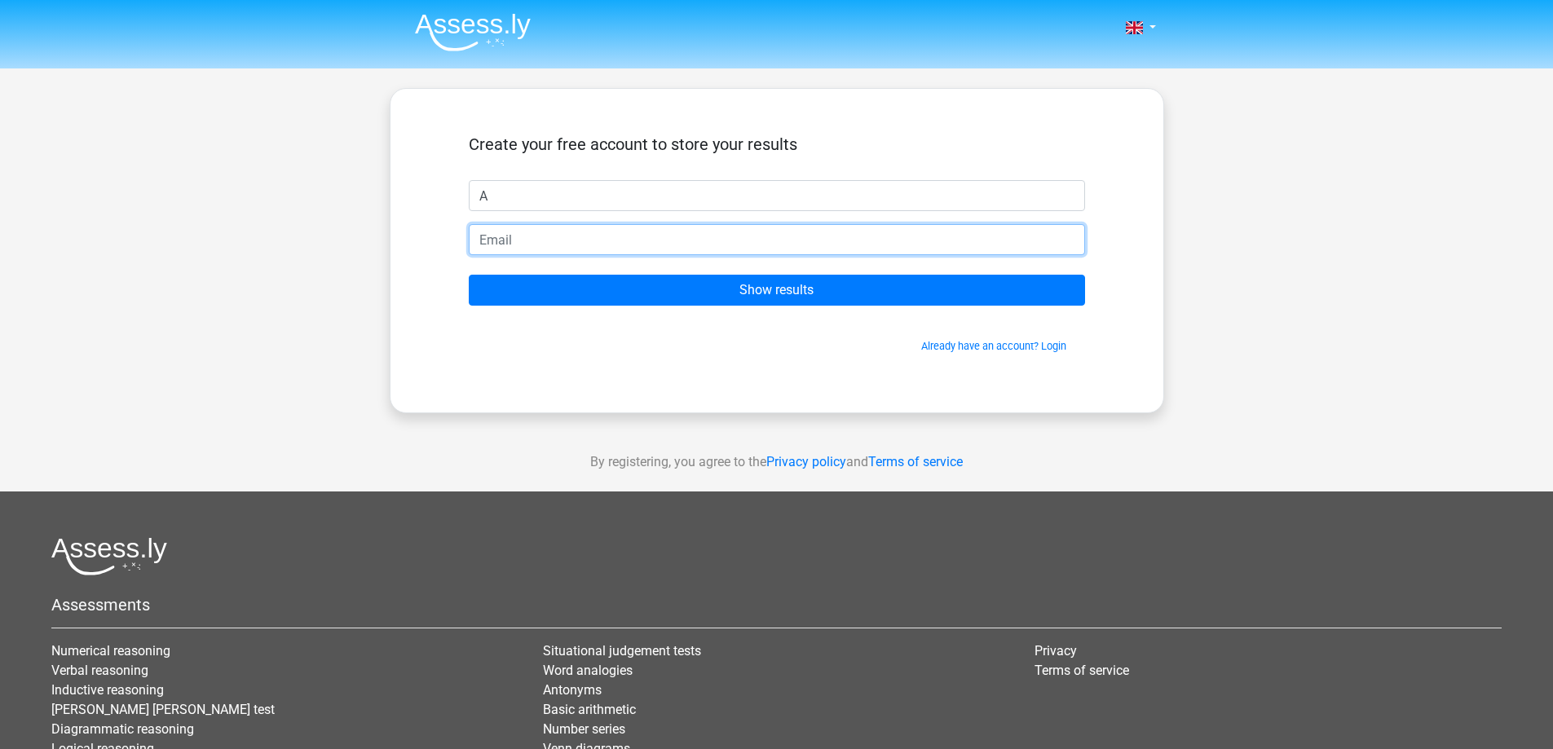
click at [487, 237] on input "email" at bounding box center [777, 239] width 617 height 31
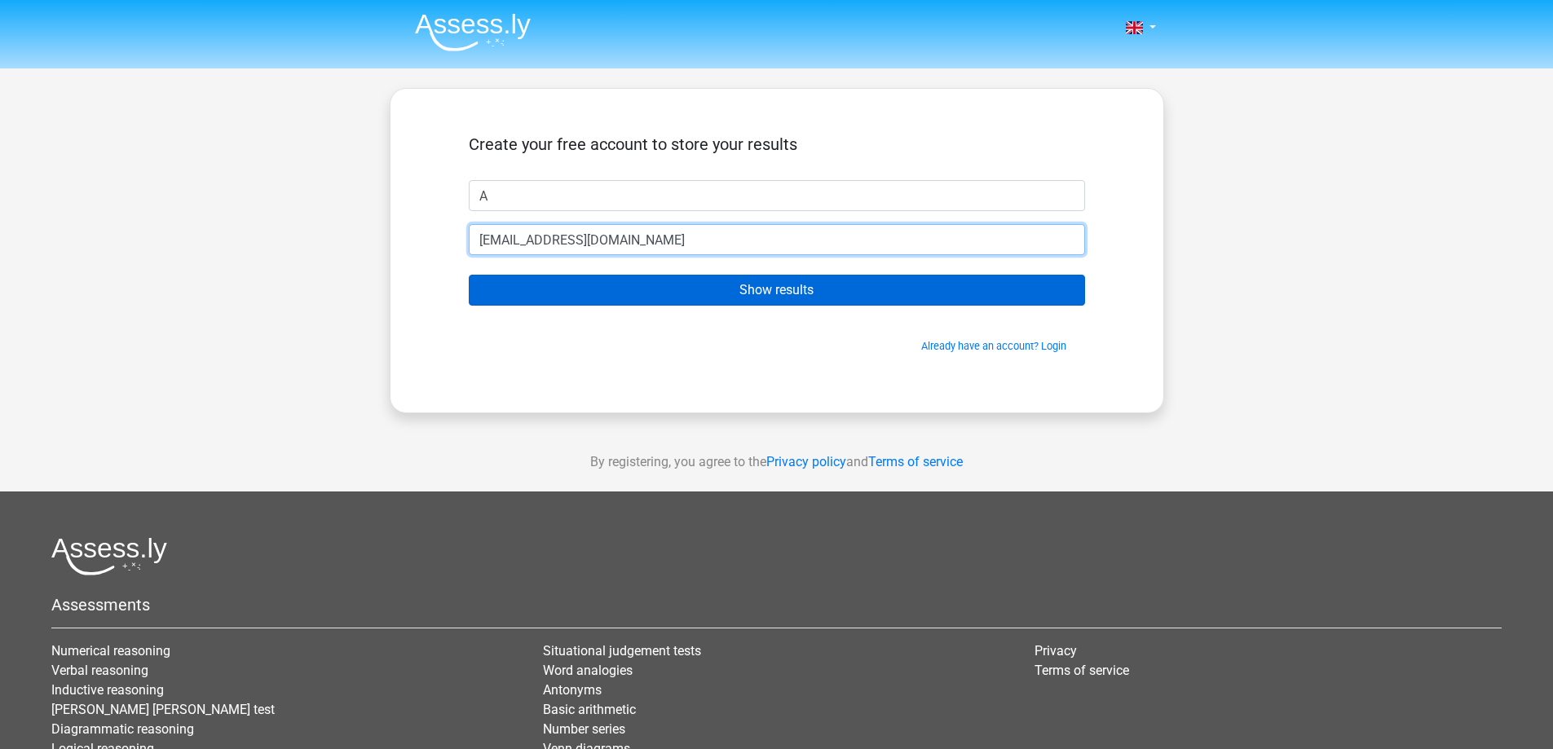
type input "food626@yahoo.com"
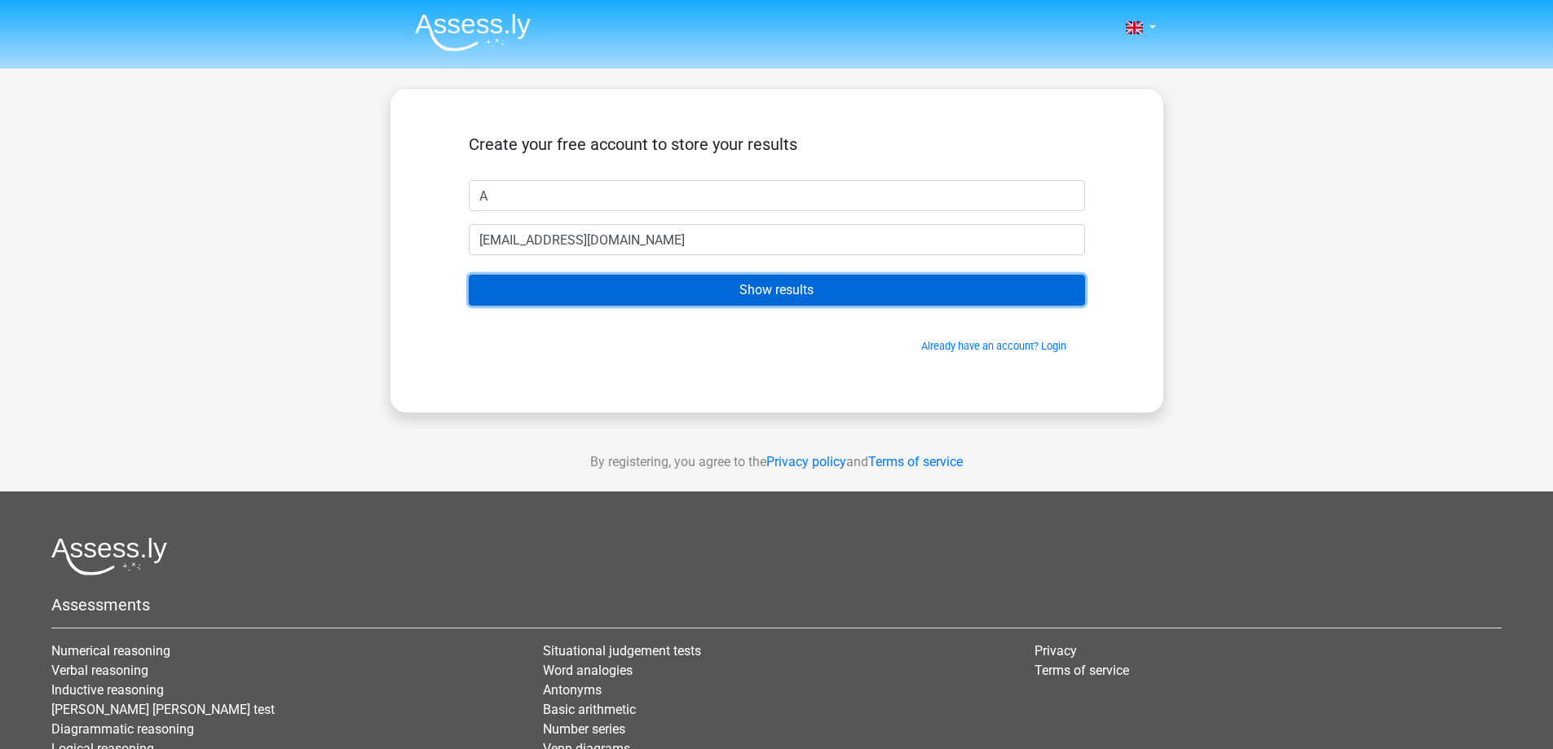
click at [617, 296] on input "Show results" at bounding box center [777, 290] width 617 height 31
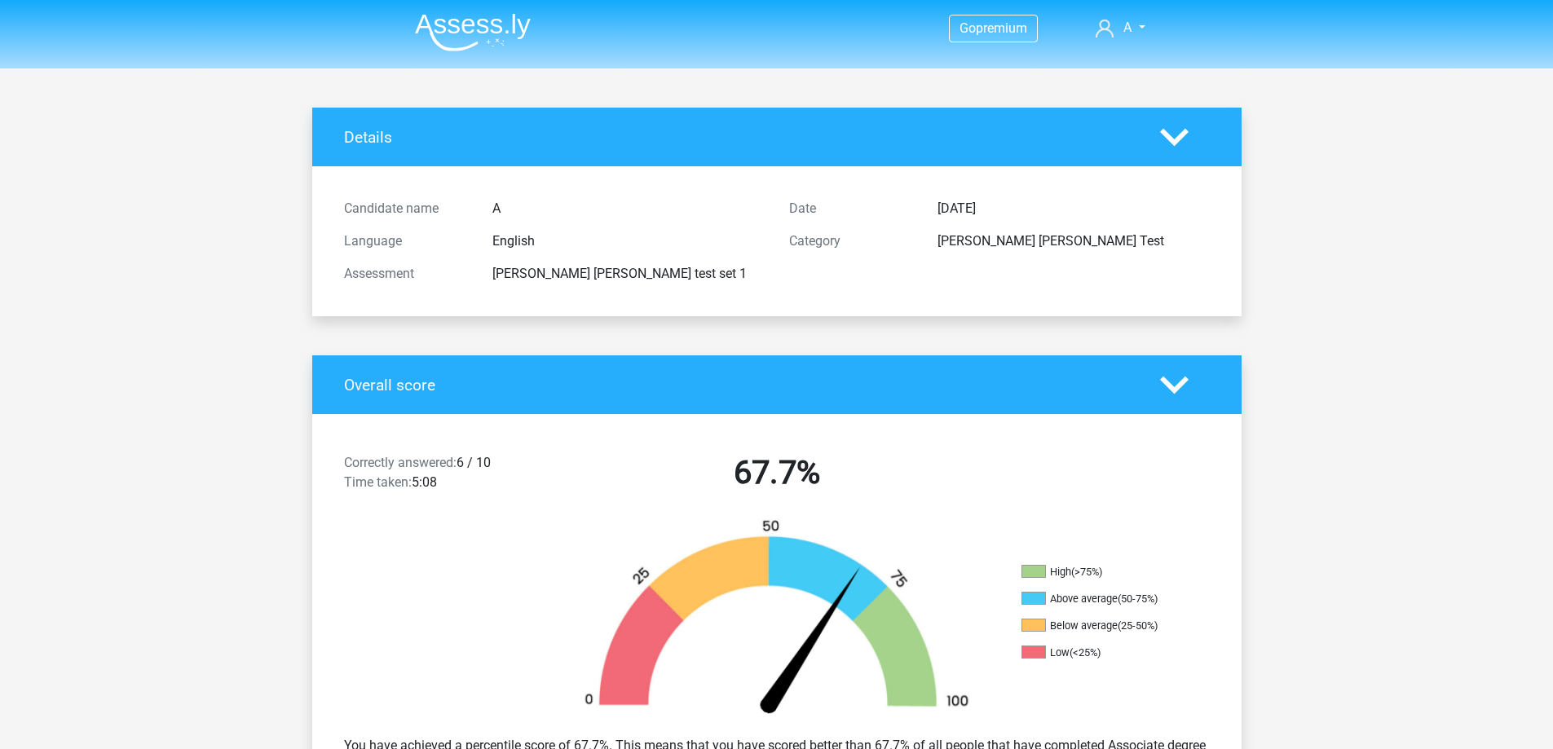
scroll to position [163, 0]
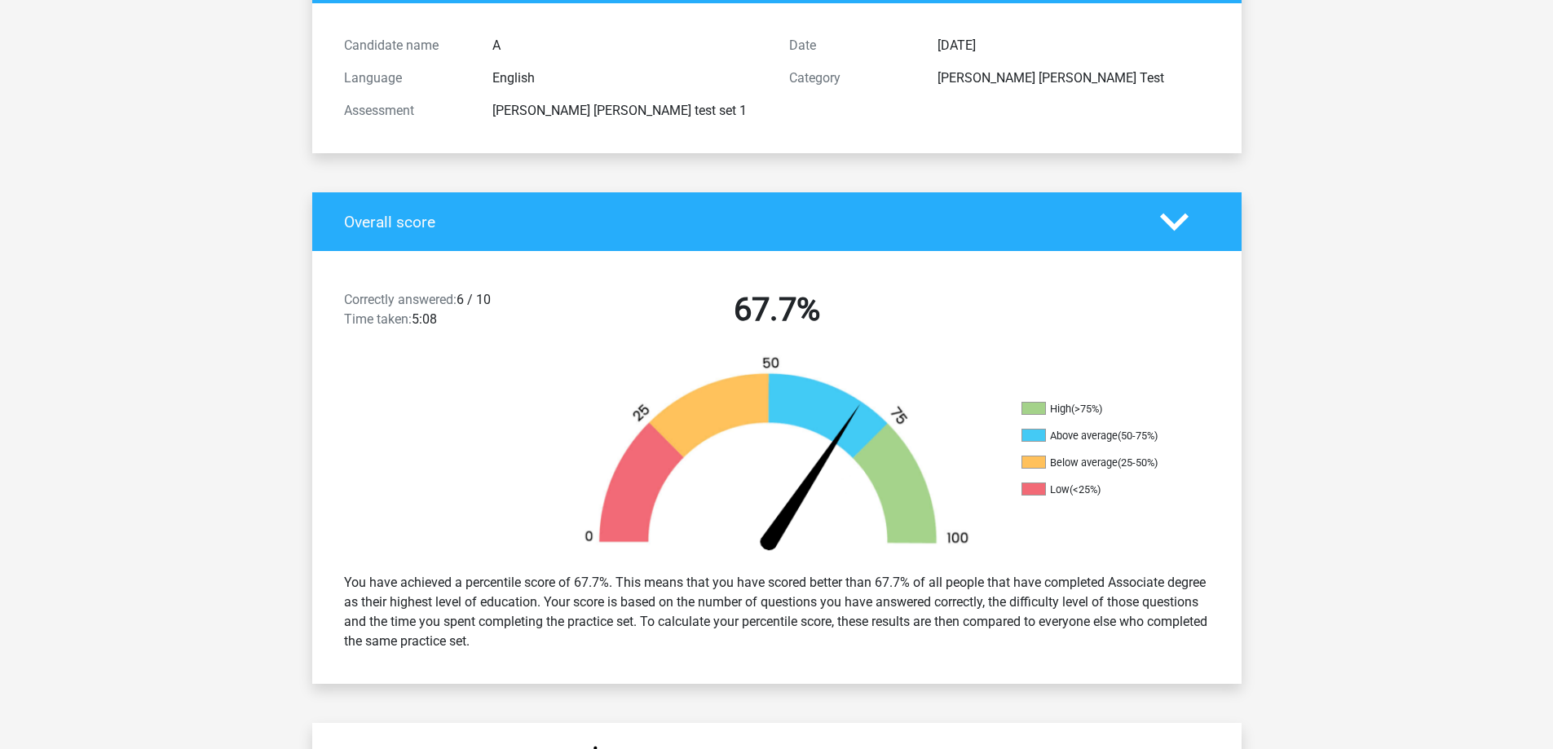
click at [1173, 220] on icon at bounding box center [1174, 222] width 29 height 29
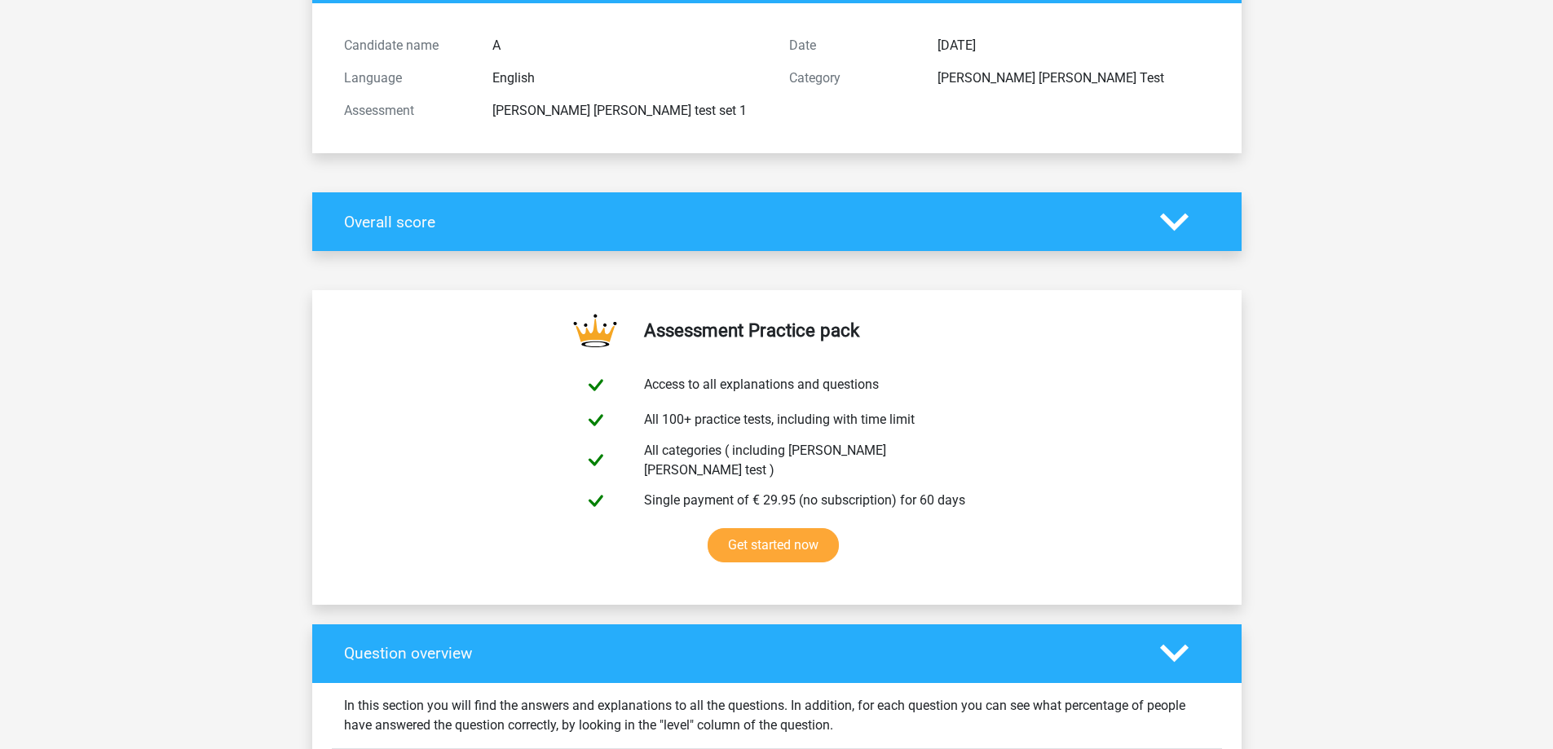
click at [1173, 220] on icon at bounding box center [1174, 222] width 29 height 29
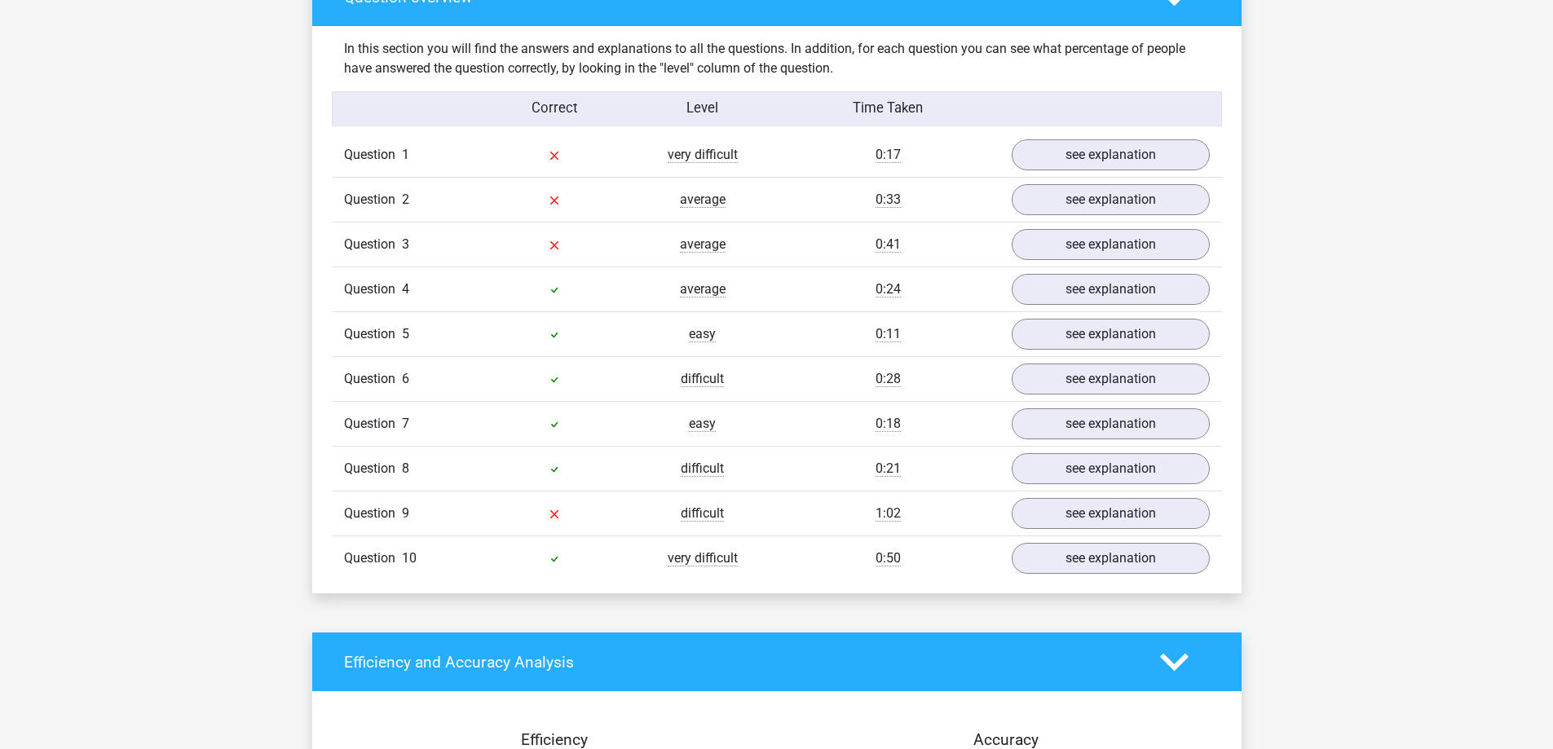
scroll to position [1223, 0]
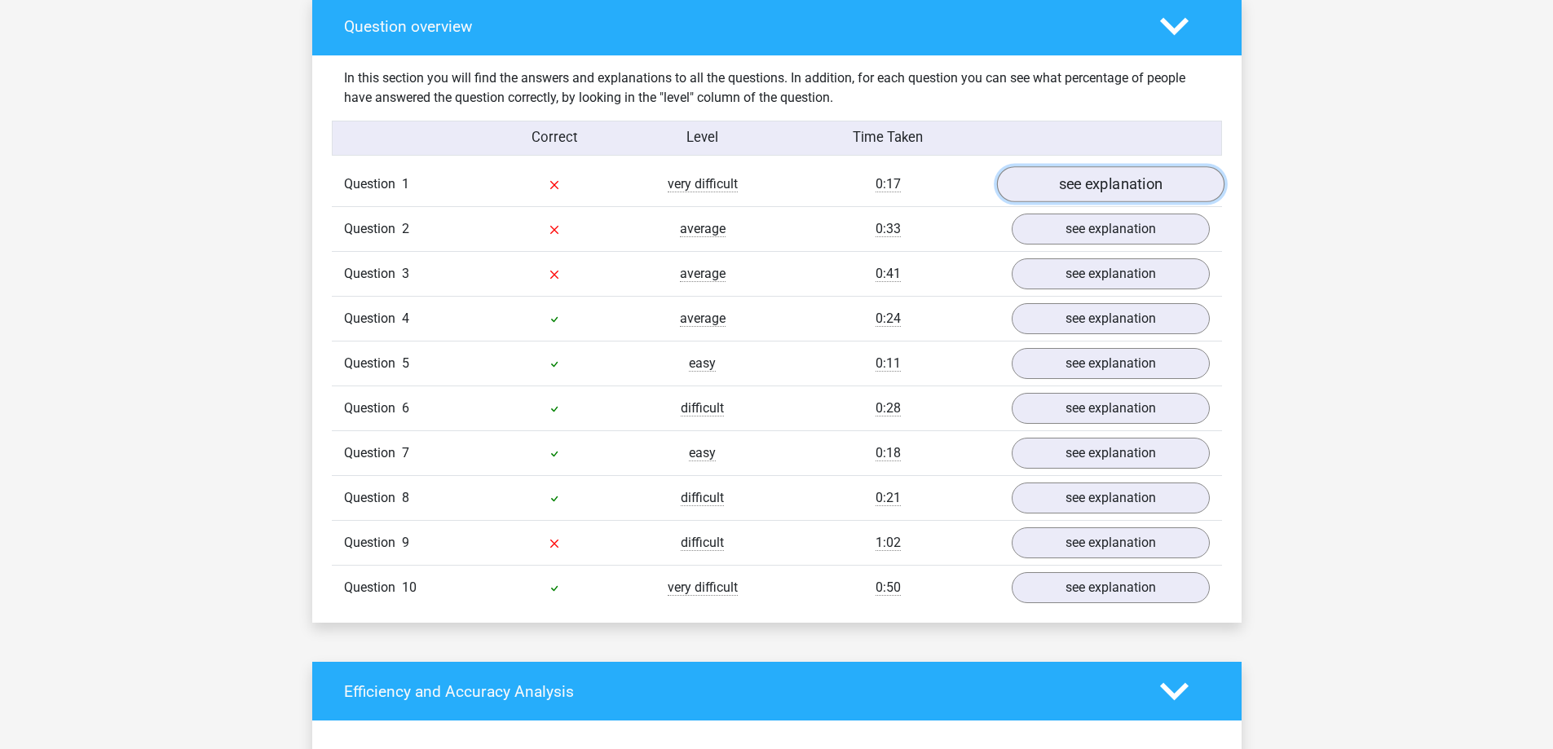
click at [1125, 179] on link "see explanation" at bounding box center [1111, 185] width 228 height 36
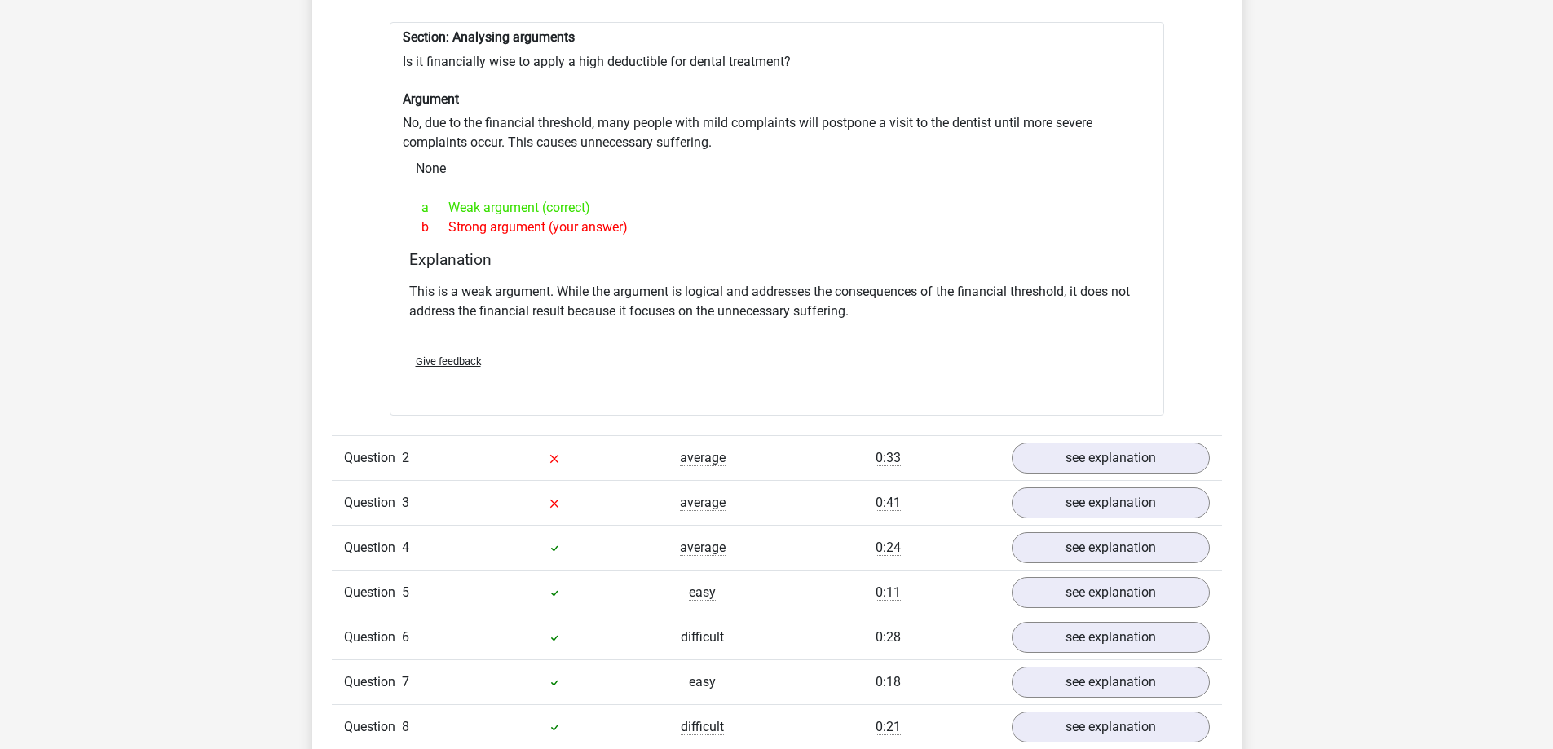
scroll to position [1468, 0]
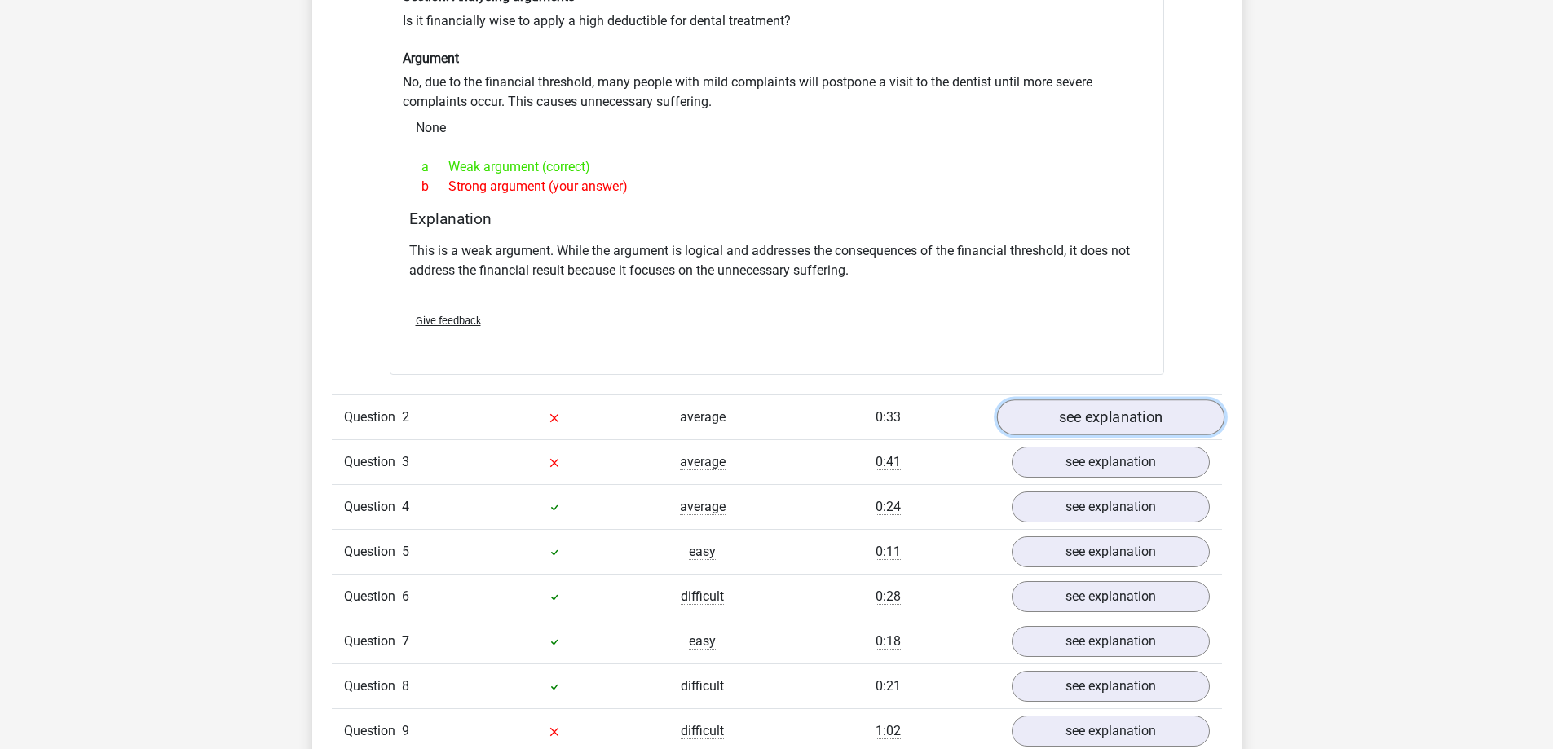
click at [1050, 404] on link "see explanation" at bounding box center [1111, 418] width 228 height 36
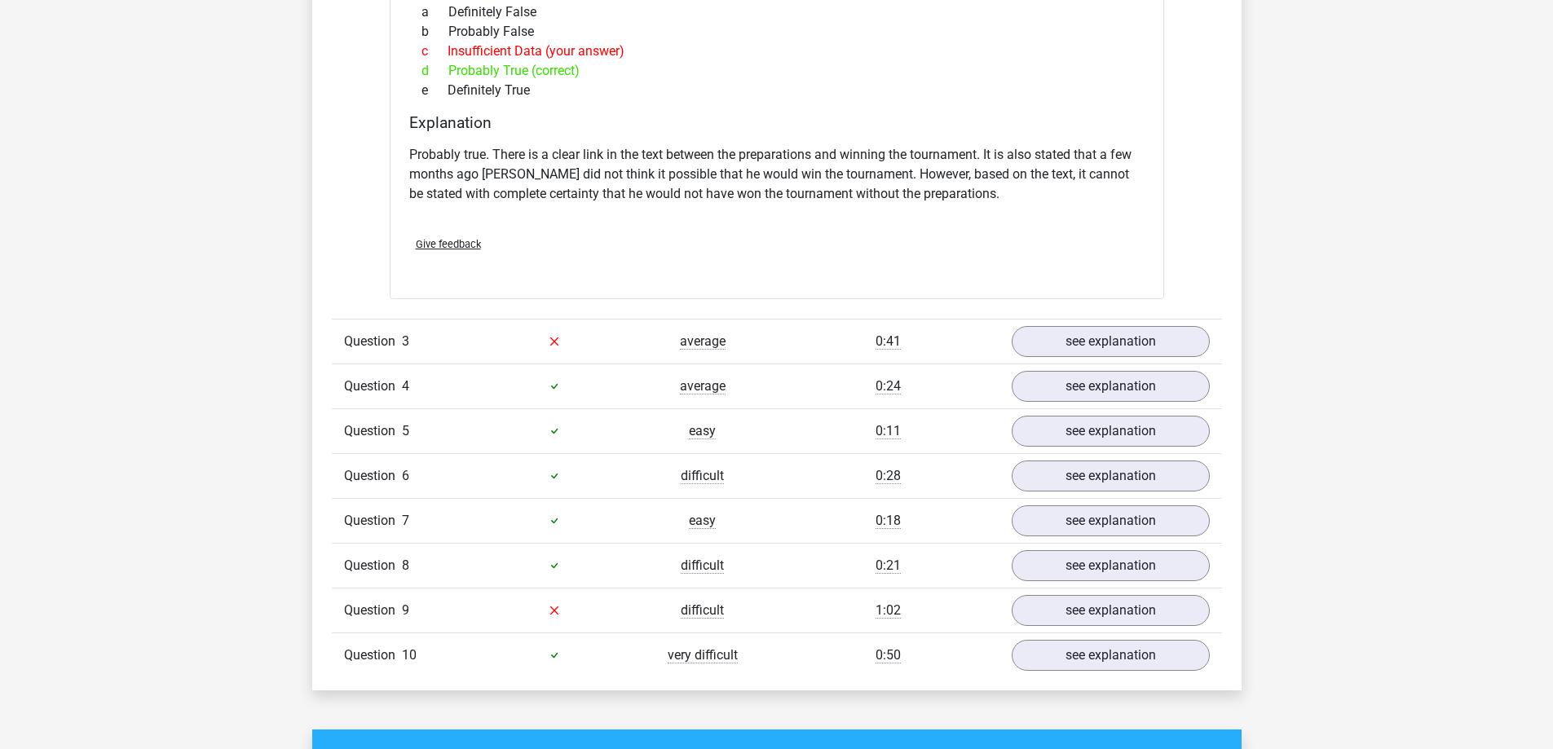
scroll to position [2120, 0]
click at [1075, 331] on link "see explanation" at bounding box center [1111, 341] width 228 height 36
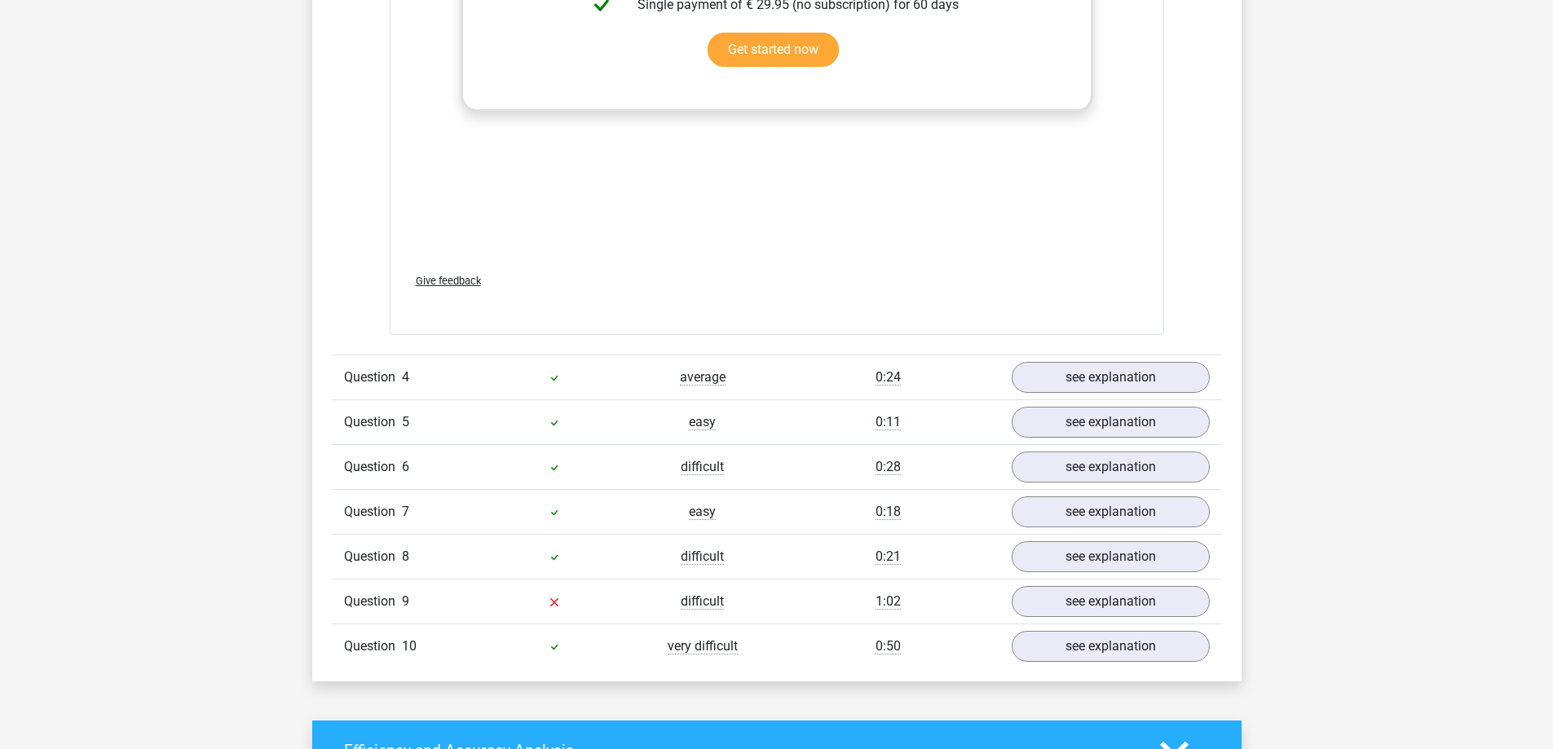
scroll to position [3099, 0]
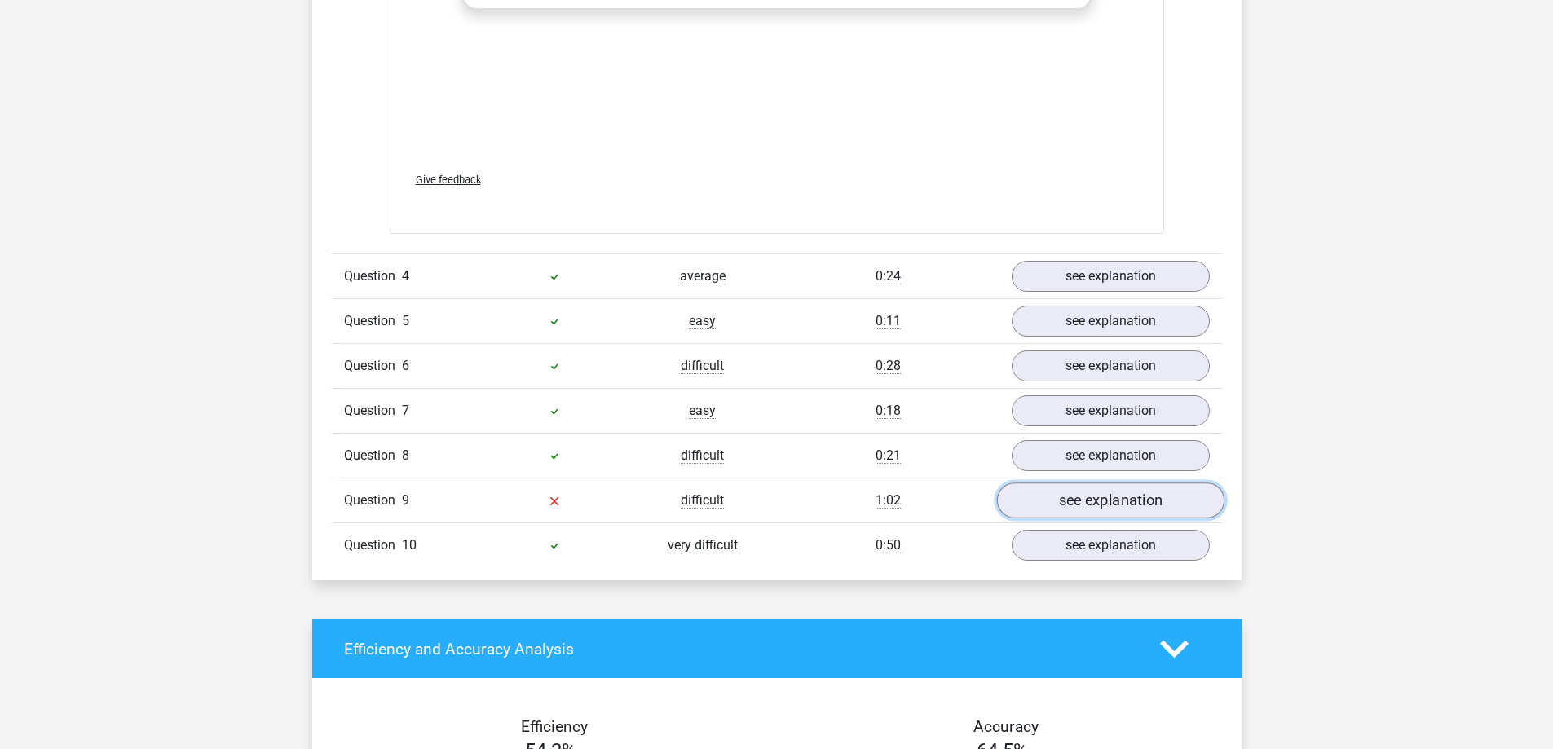
click at [1097, 499] on link "see explanation" at bounding box center [1111, 501] width 228 height 36
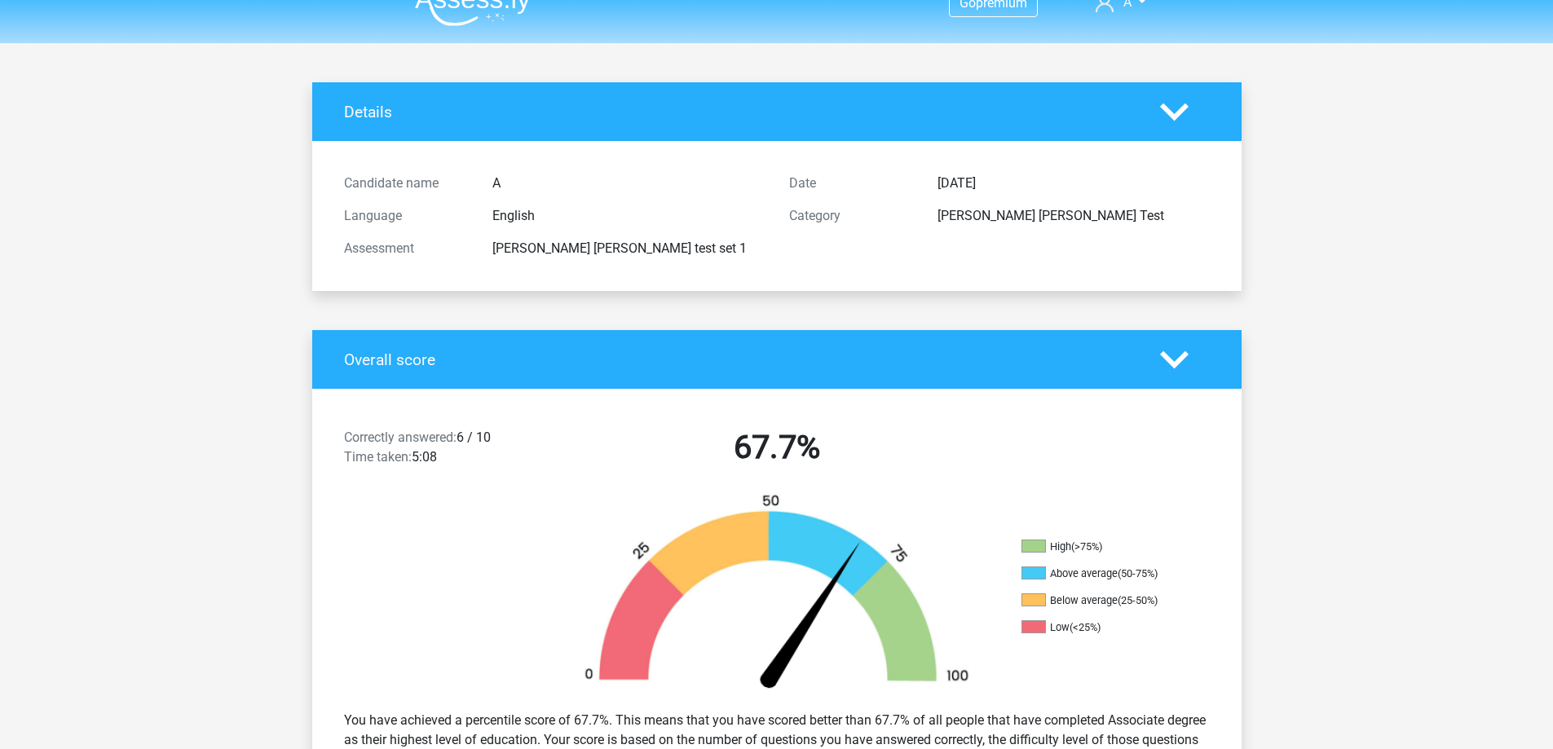
scroll to position [0, 0]
